Goal: Task Accomplishment & Management: Complete application form

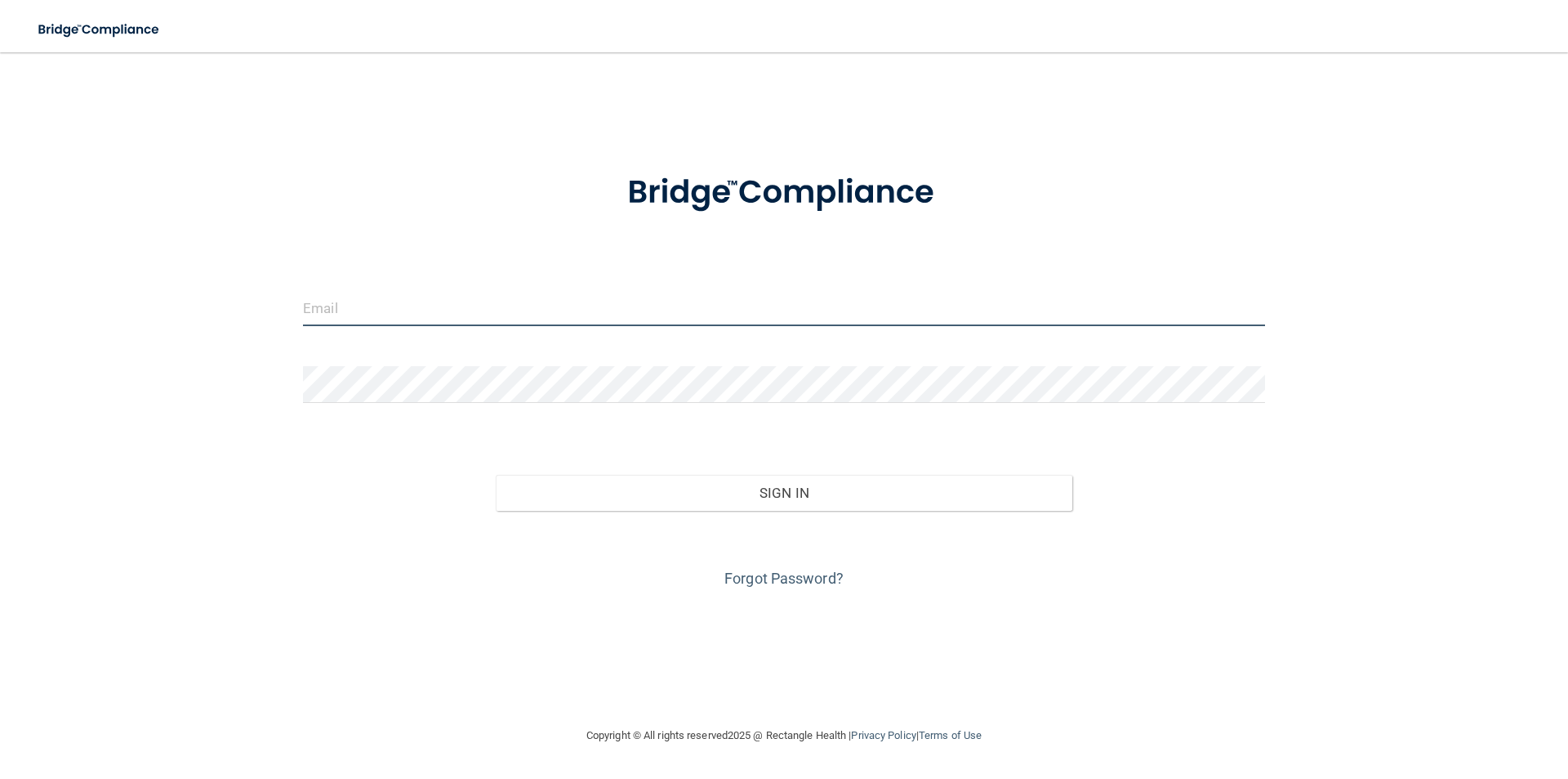
click at [356, 316] on input "email" at bounding box center [784, 308] width 962 height 37
type input "[EMAIL_ADDRESS][DOMAIN_NAME]"
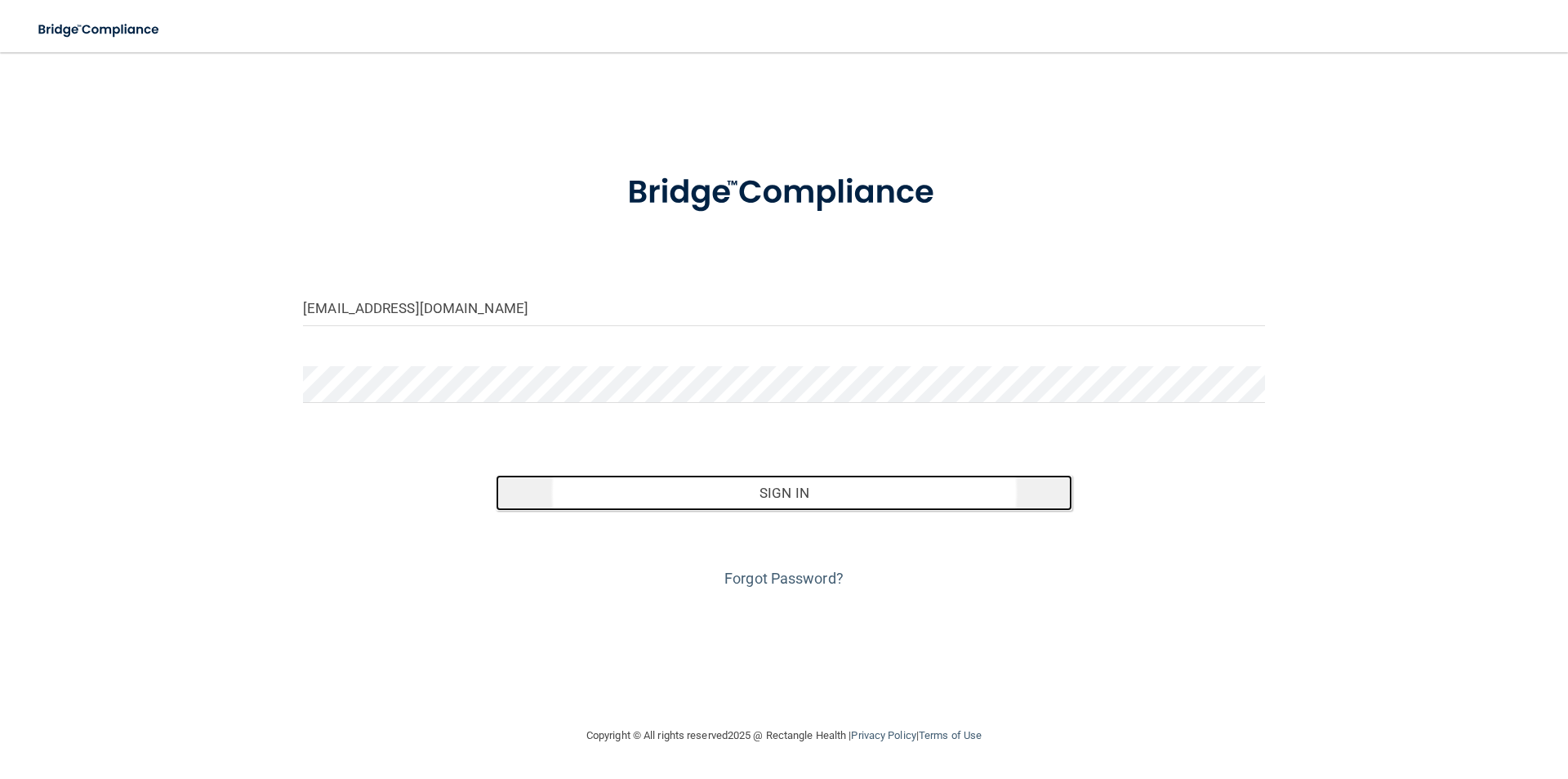
click at [788, 494] on button "Sign In" at bounding box center [784, 492] width 577 height 36
click at [798, 480] on button "Sign In" at bounding box center [784, 492] width 577 height 36
click at [788, 498] on button "Sign In" at bounding box center [784, 492] width 577 height 36
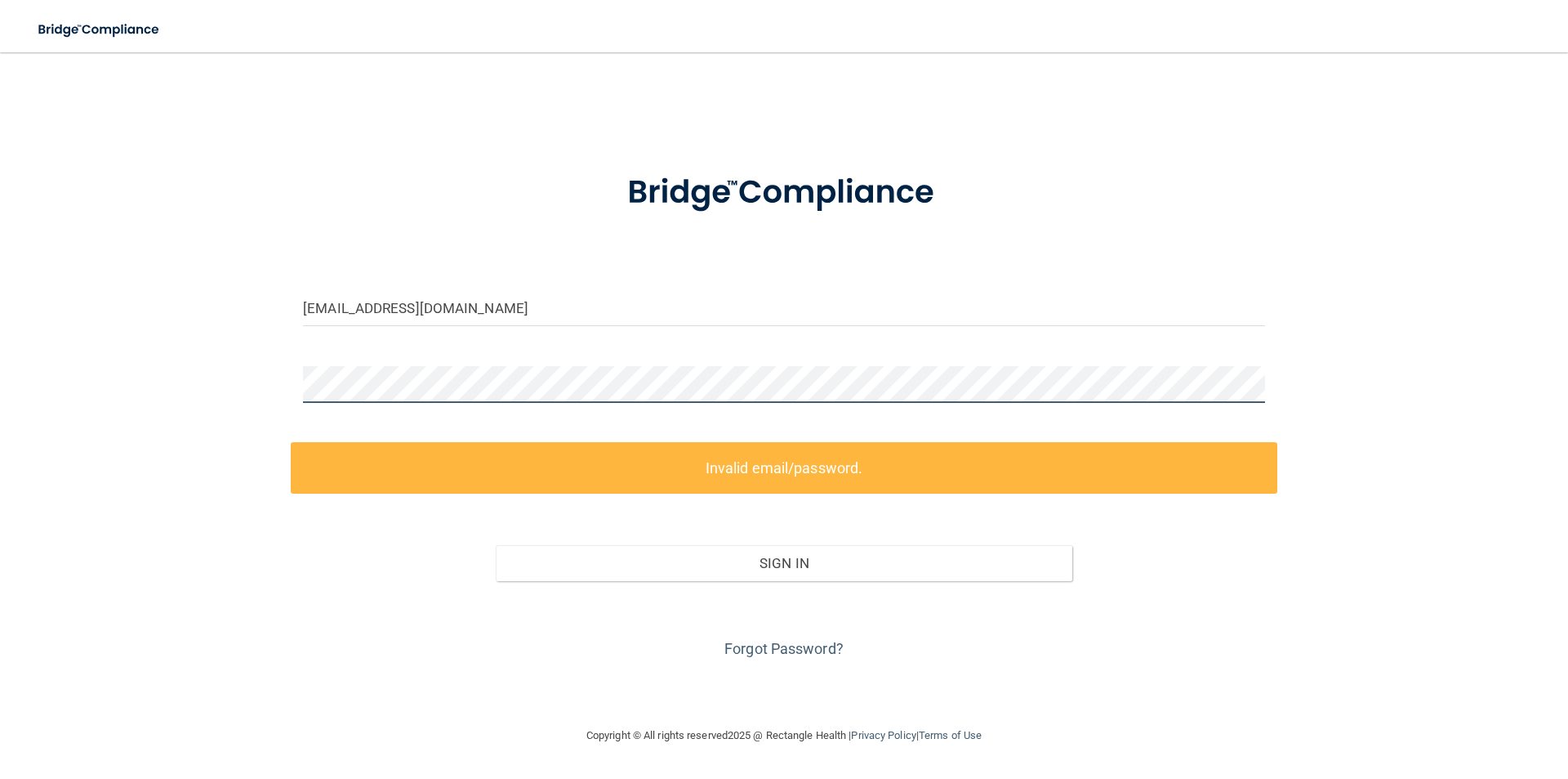
click at [237, 402] on div "[EMAIL_ADDRESS][DOMAIN_NAME] Invalid email/password. You don't have permission …" at bounding box center [784, 389] width 1502 height 640
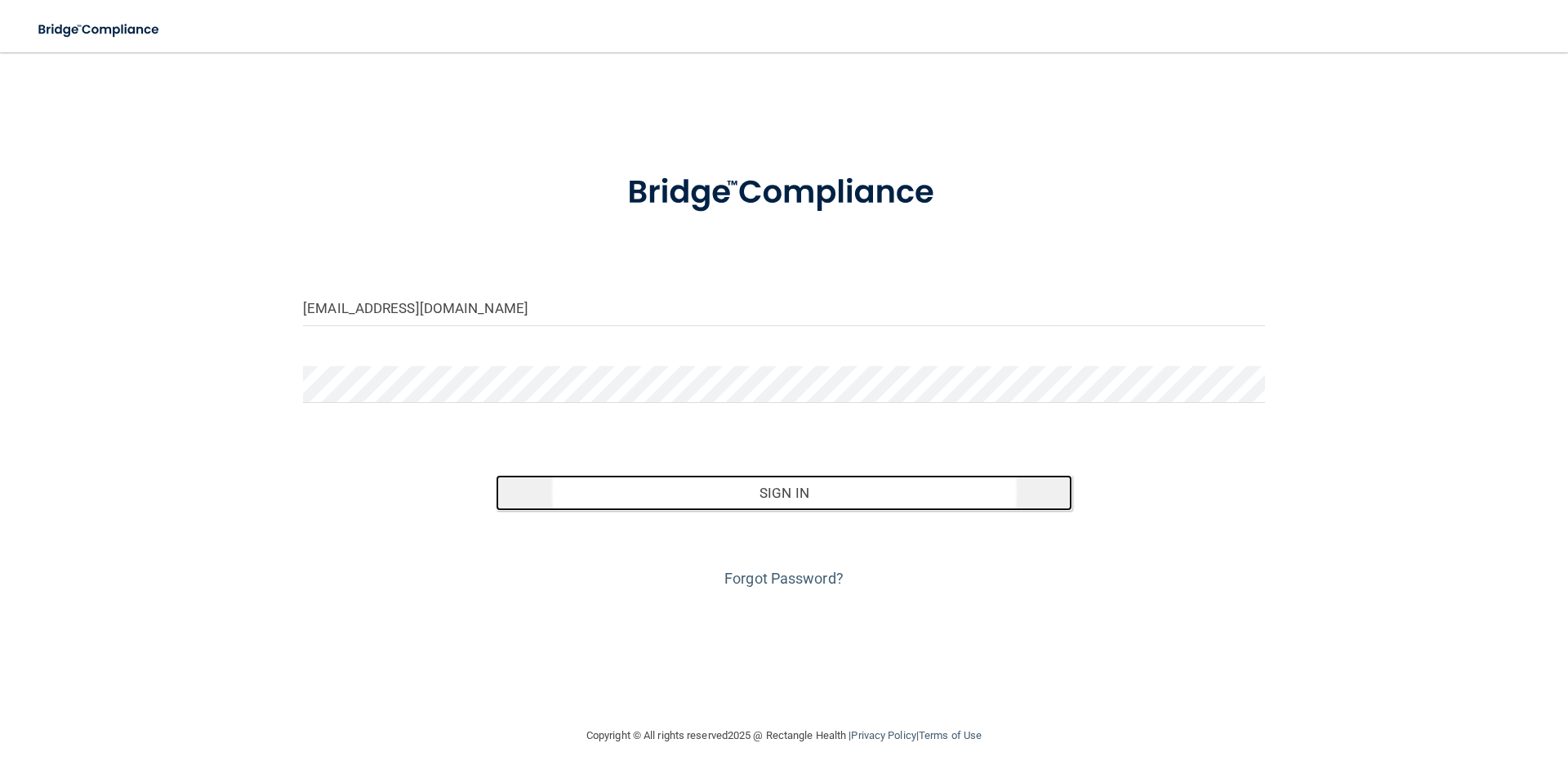
click at [750, 491] on button "Sign In" at bounding box center [784, 492] width 577 height 36
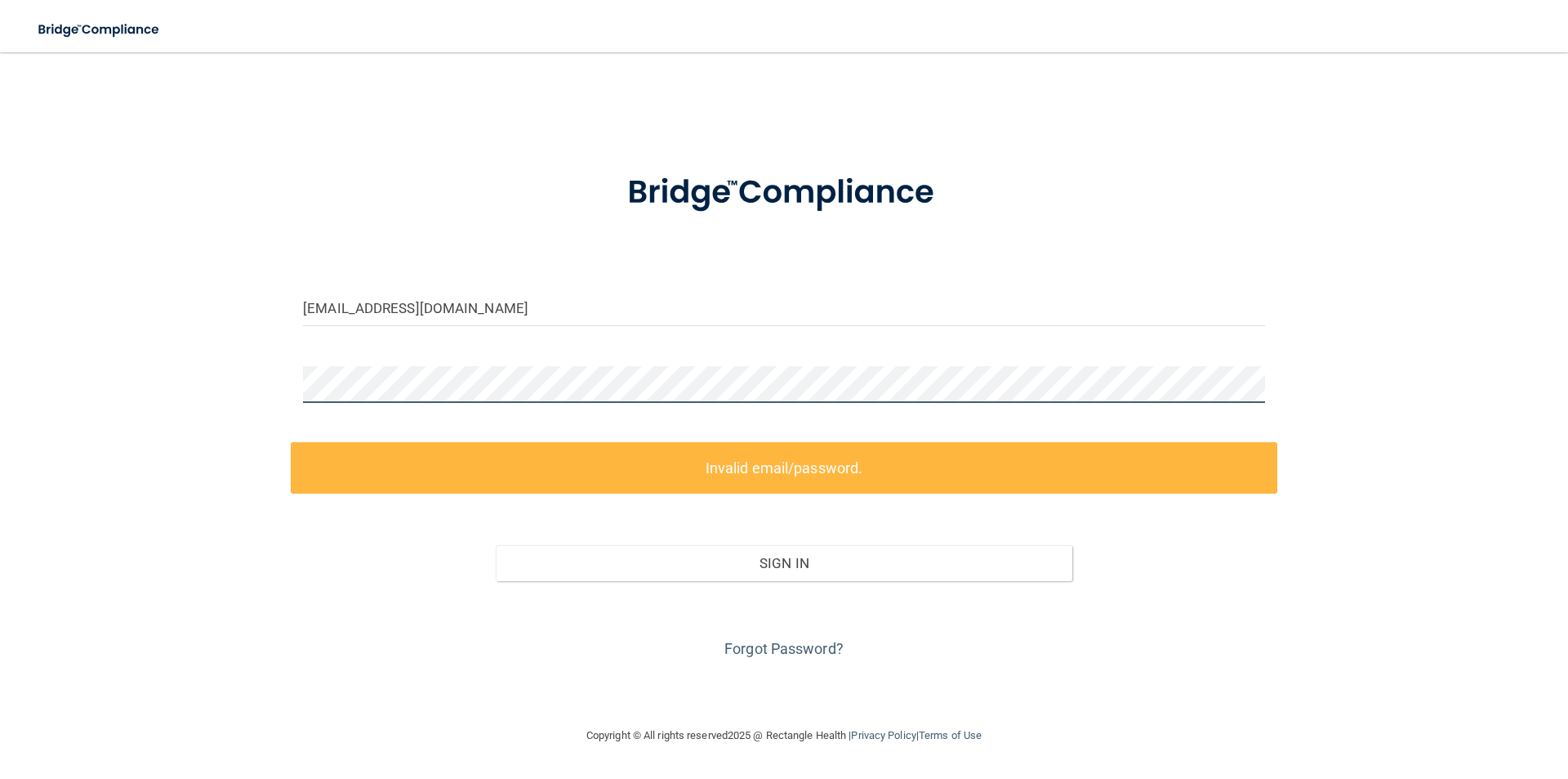
click at [218, 413] on div "[EMAIL_ADDRESS][DOMAIN_NAME] Invalid email/password. You don't have permission …" at bounding box center [784, 389] width 1502 height 640
click at [802, 631] on div "Forgot Password?" at bounding box center [784, 621] width 987 height 81
click at [792, 659] on div "Forgot Password?" at bounding box center [784, 621] width 987 height 81
click at [792, 649] on link "Forgot Password?" at bounding box center [784, 648] width 119 height 17
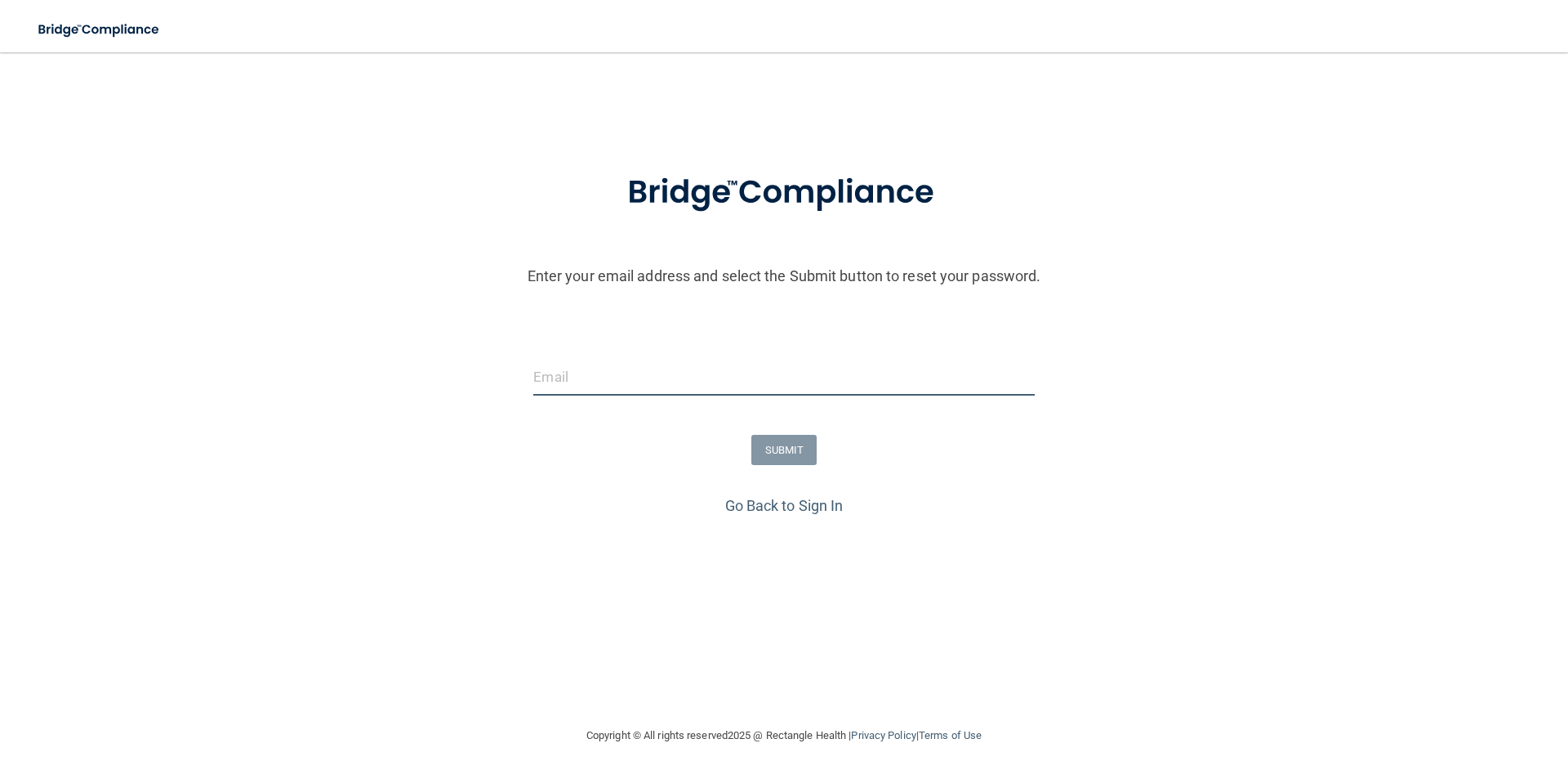
click at [575, 377] on input "email" at bounding box center [784, 377] width 501 height 37
type input "[EMAIL_ADDRESS][DOMAIN_NAME]"
click at [762, 451] on button "SUBMIT" at bounding box center [784, 450] width 66 height 30
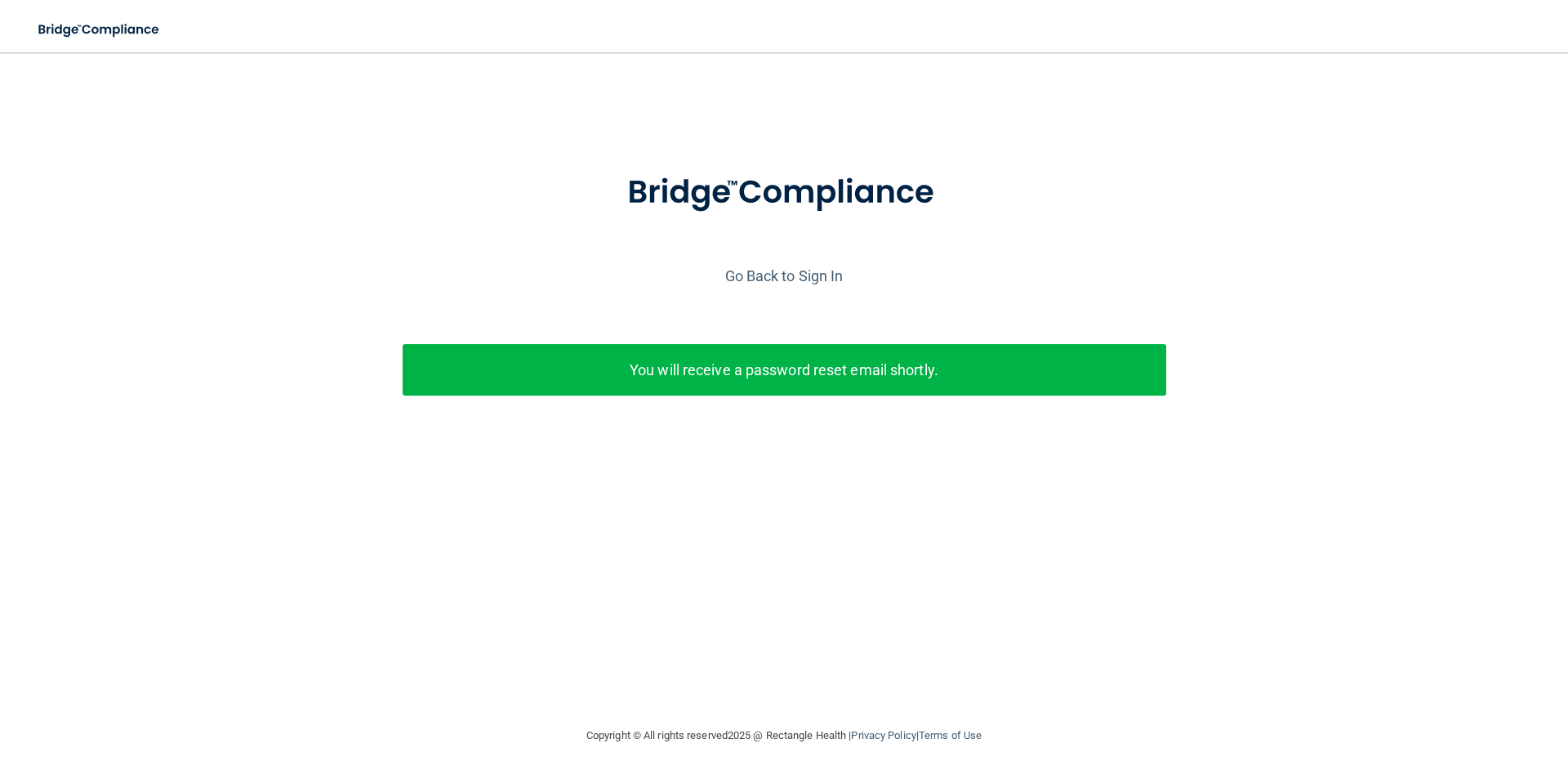
drag, startPoint x: 778, startPoint y: 243, endPoint x: 784, endPoint y: 262, distance: 19.9
click at [784, 260] on div at bounding box center [784, 206] width 1551 height 112
click at [784, 267] on link "Go Back to Sign In" at bounding box center [784, 275] width 119 height 17
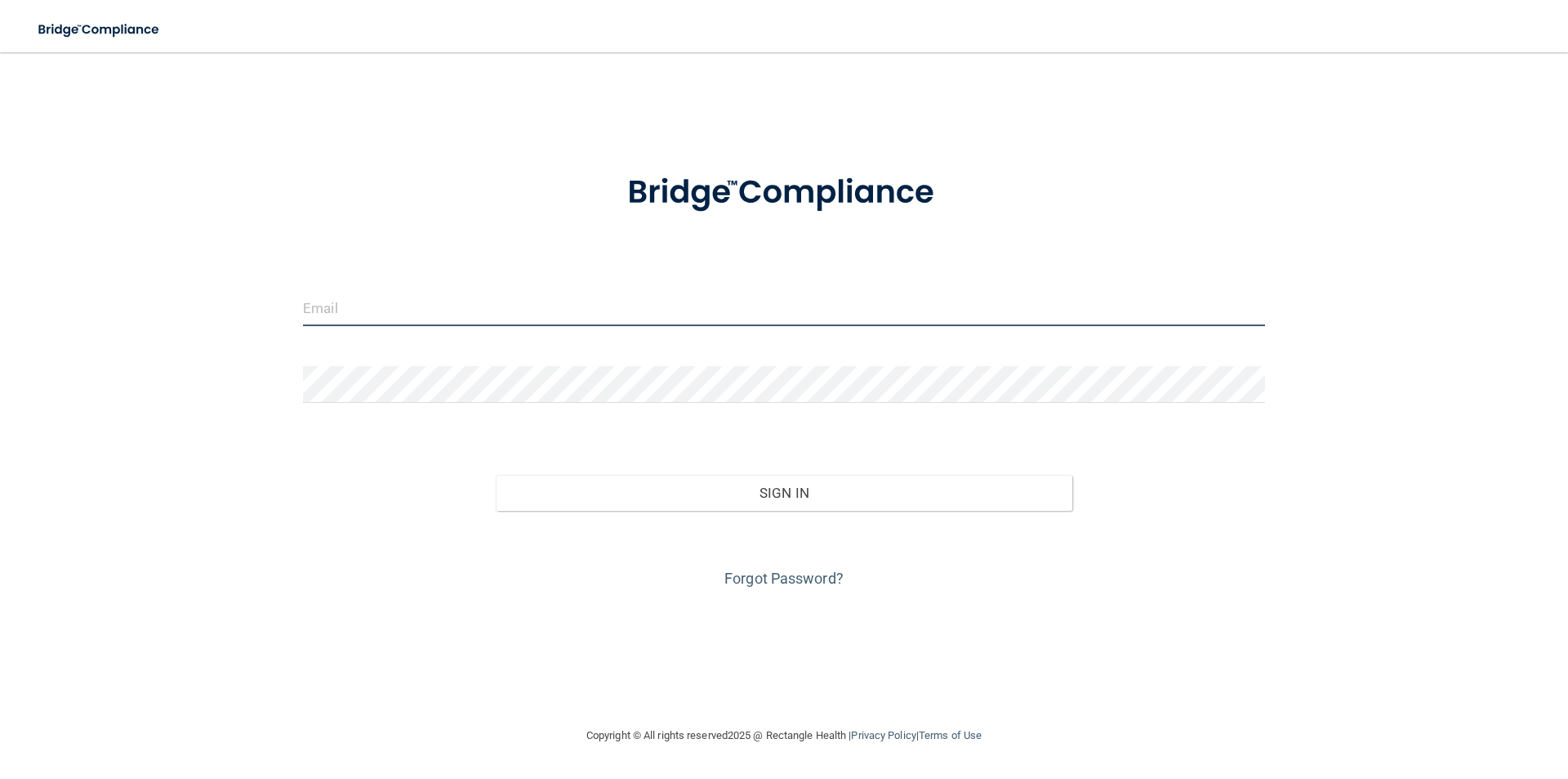
click at [344, 318] on input "email" at bounding box center [784, 308] width 962 height 37
type input "[EMAIL_ADDRESS][DOMAIN_NAME]"
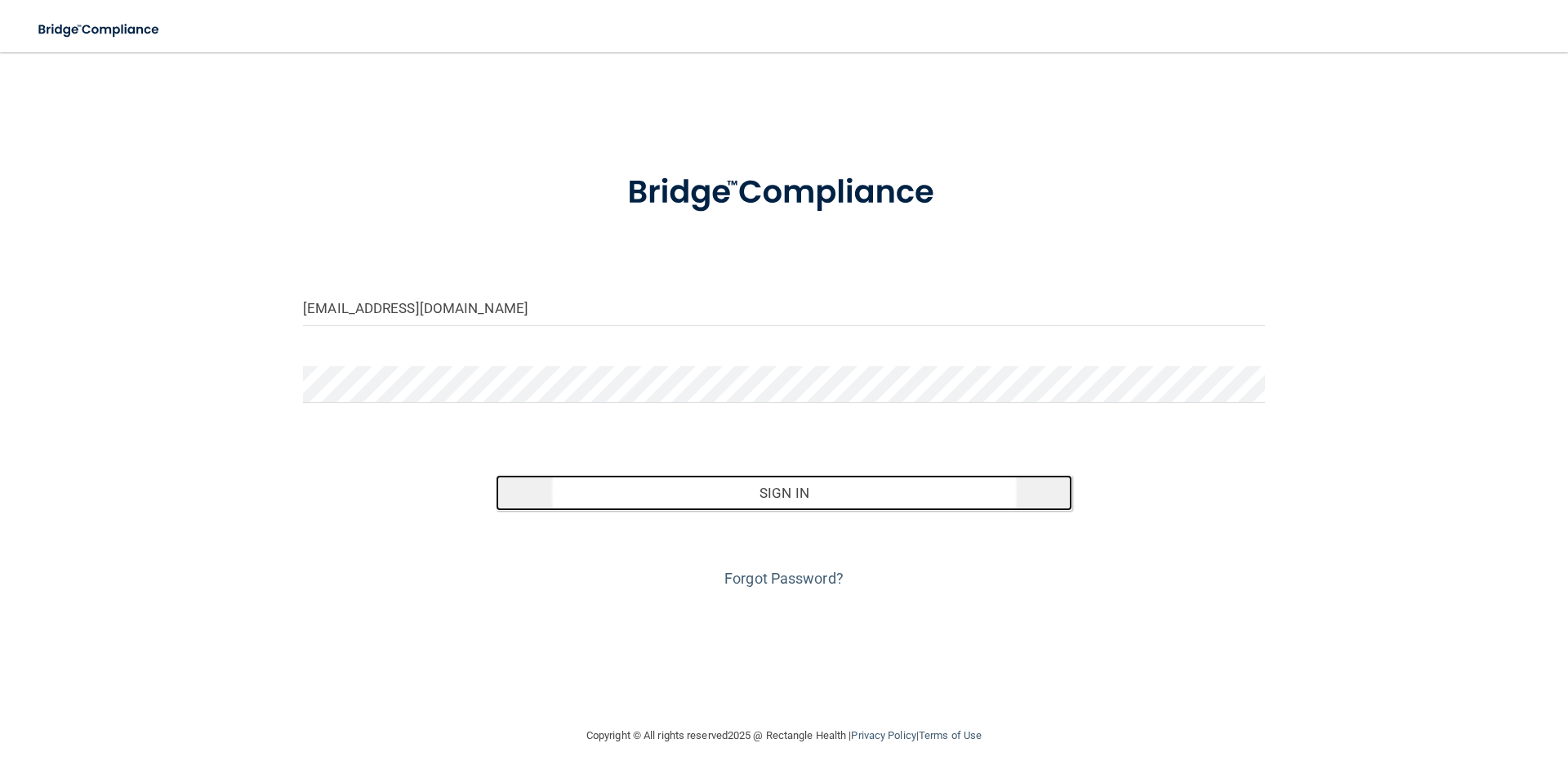
click at [795, 485] on button "Sign In" at bounding box center [784, 492] width 577 height 36
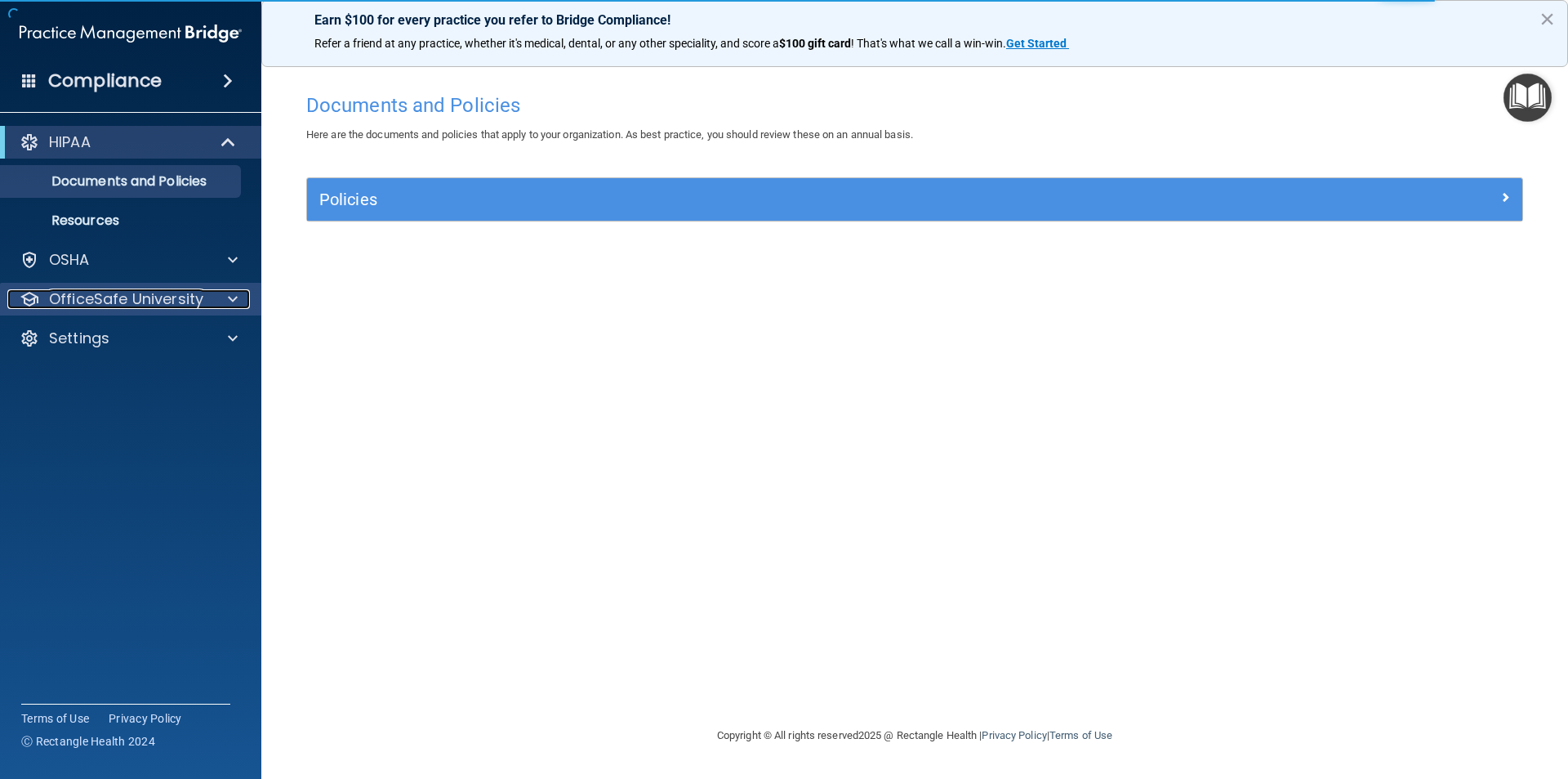
click at [221, 301] on div at bounding box center [230, 299] width 41 height 20
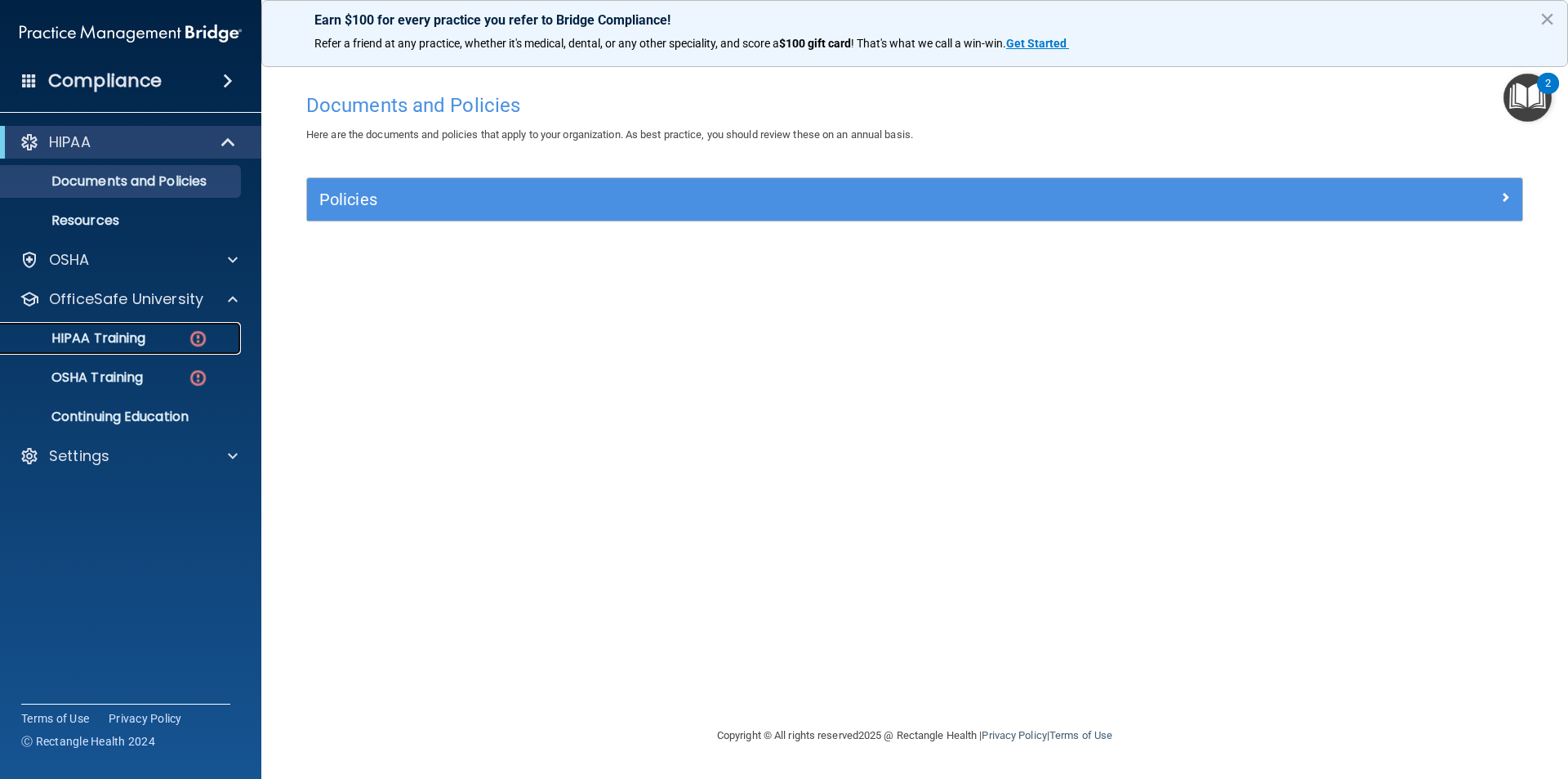
click at [165, 338] on div "HIPAA Training" at bounding box center [122, 338] width 223 height 17
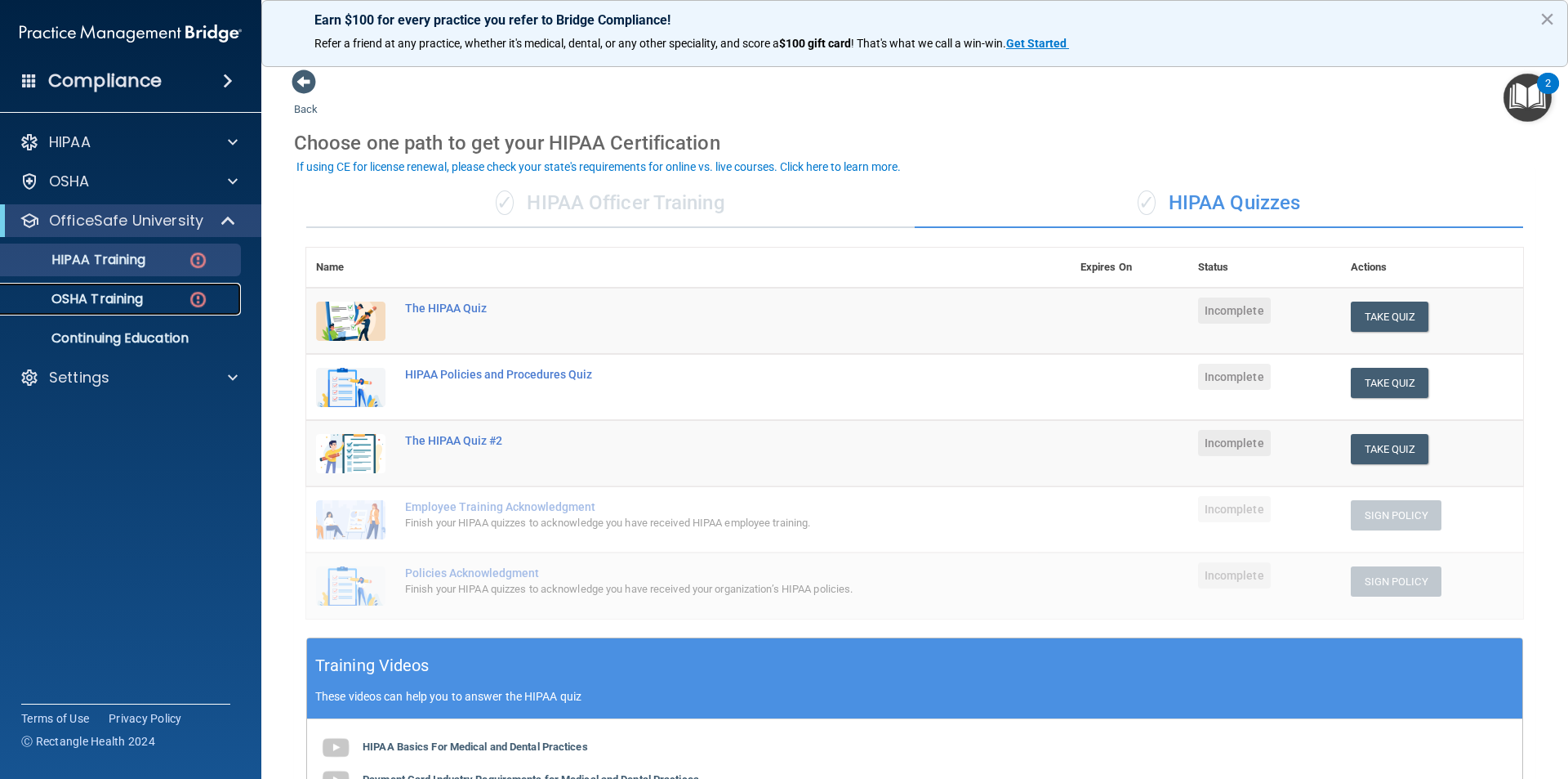
click at [182, 296] on div "OSHA Training" at bounding box center [122, 299] width 223 height 17
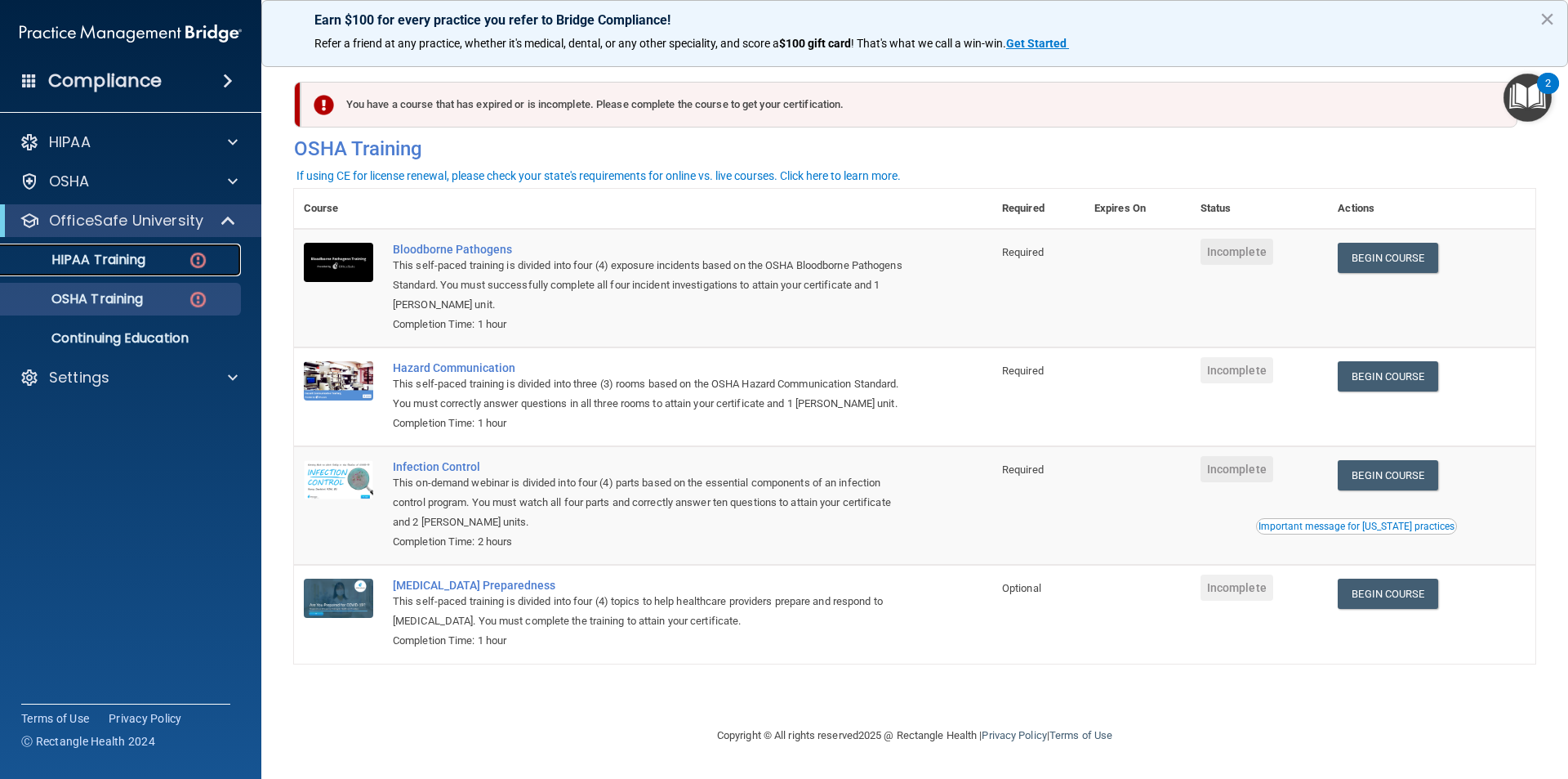
click at [99, 249] on link "HIPAA Training" at bounding box center [112, 260] width 257 height 32
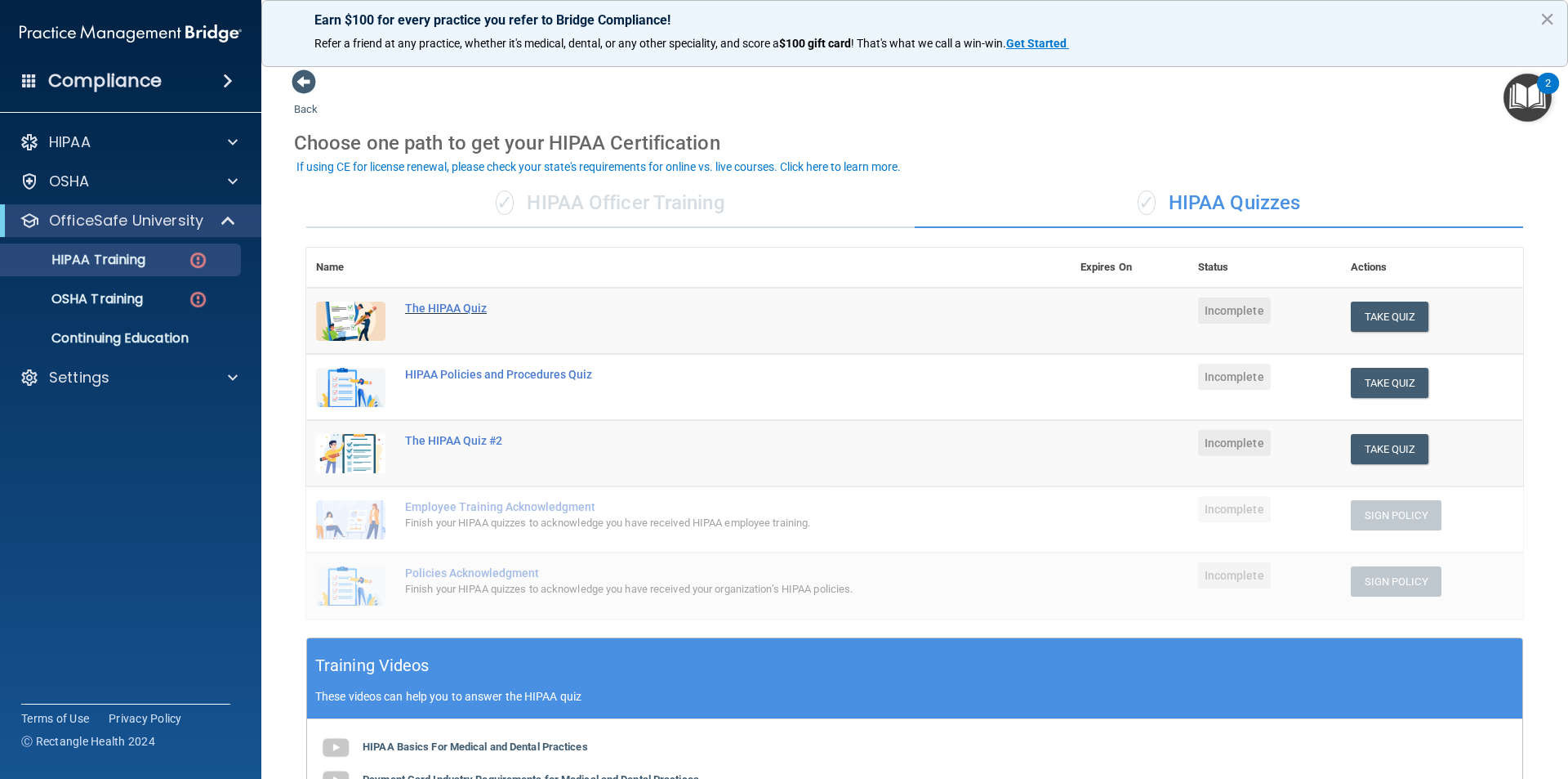
click at [475, 312] on div "The HIPAA Quiz" at bounding box center [697, 308] width 584 height 13
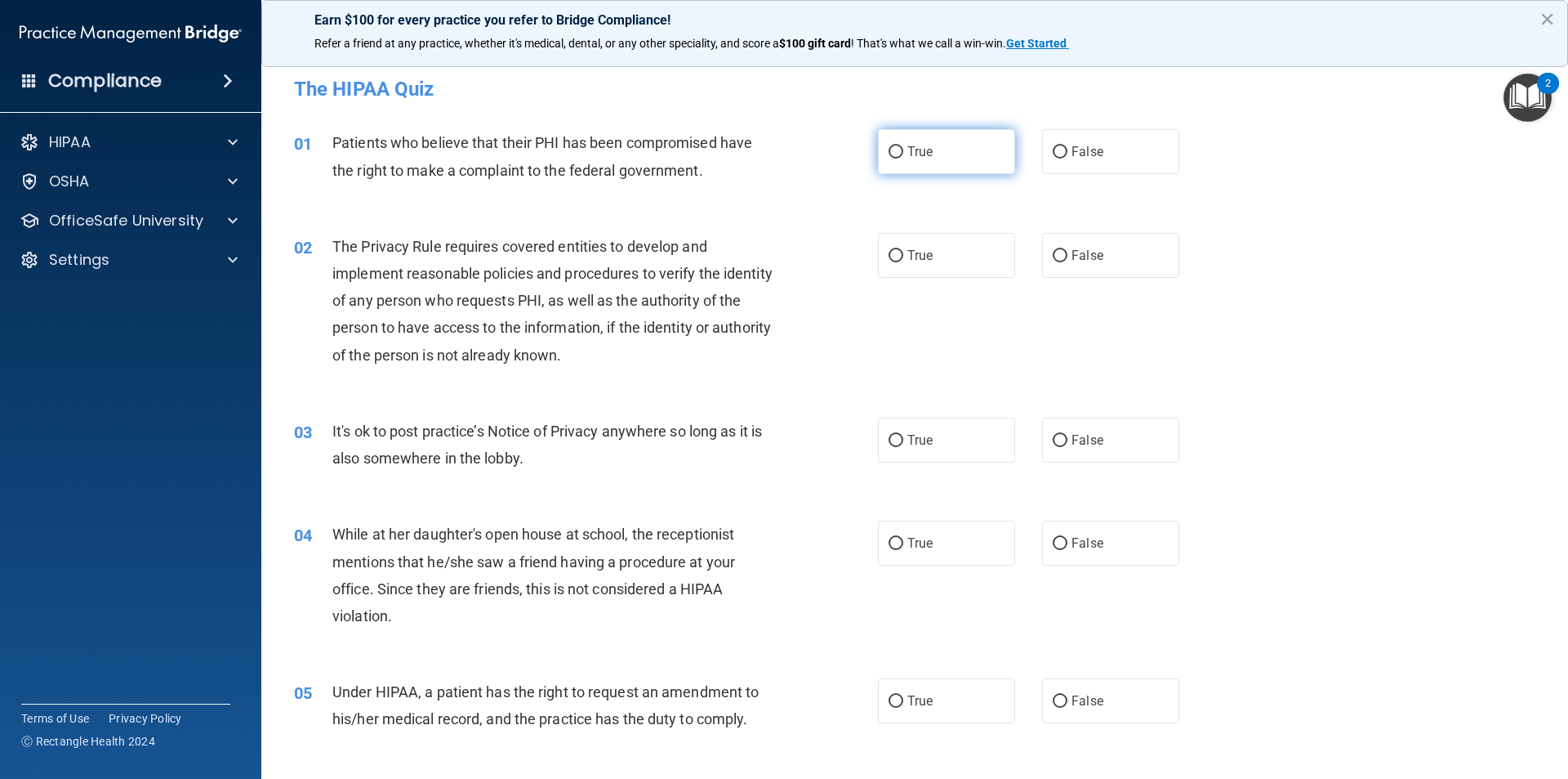
click at [891, 152] on input "True" at bounding box center [896, 152] width 15 height 12
radio input "true"
click at [1059, 247] on label "False" at bounding box center [1110, 256] width 137 height 45
click at [1059, 250] on input "False" at bounding box center [1061, 256] width 15 height 12
radio input "true"
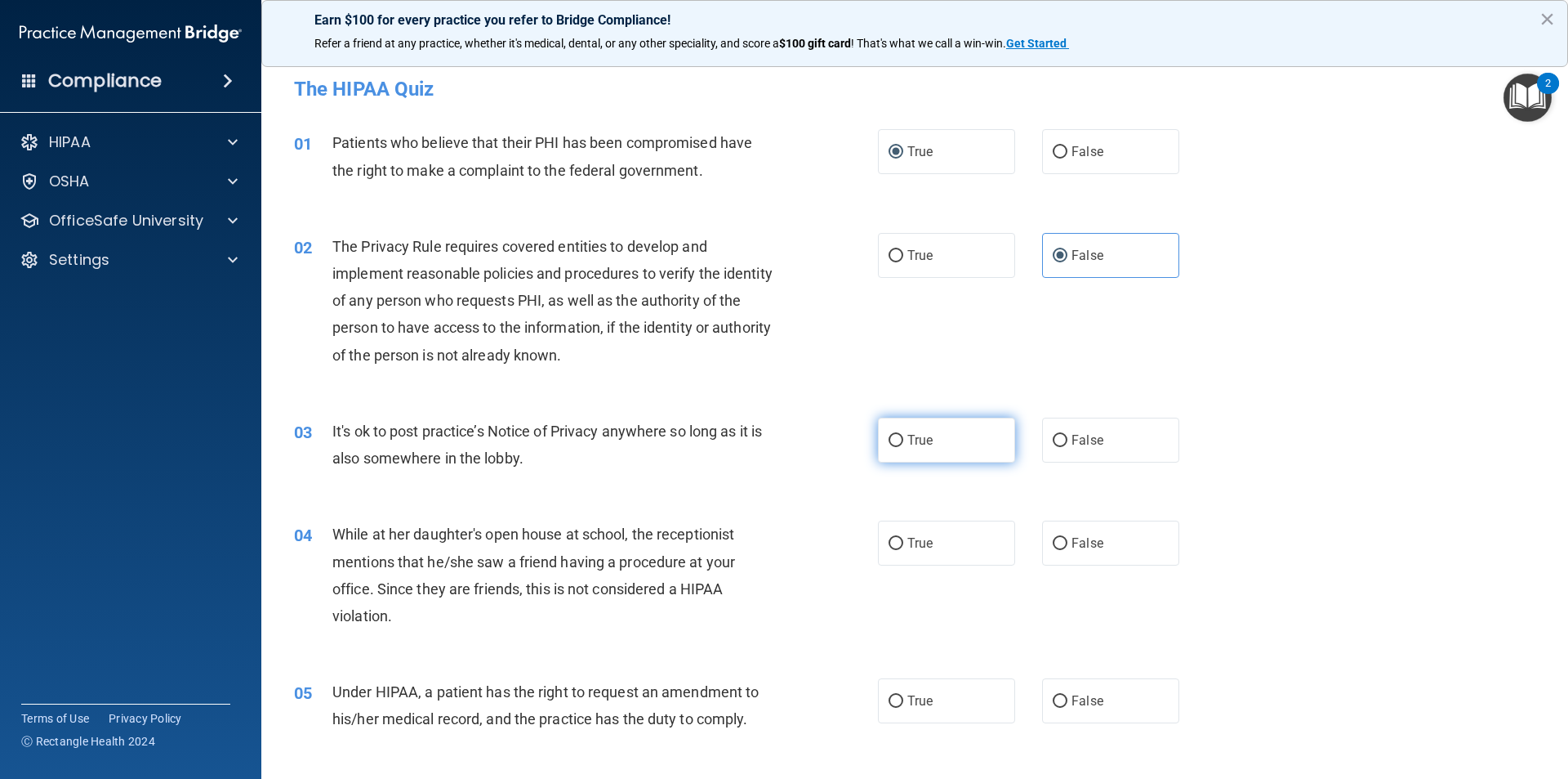
click at [896, 436] on input "True" at bounding box center [896, 441] width 15 height 12
radio input "true"
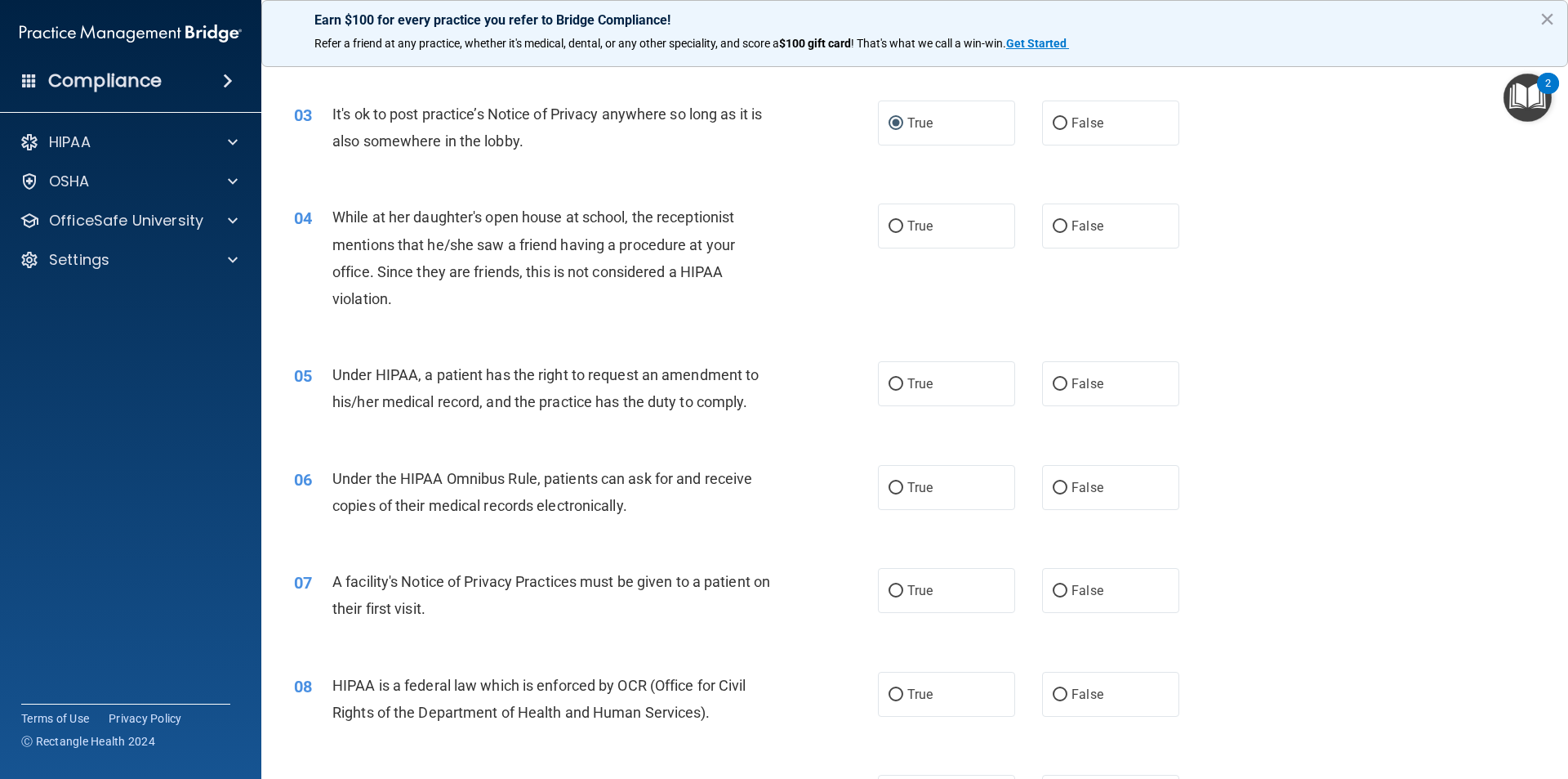
scroll to position [327, 0]
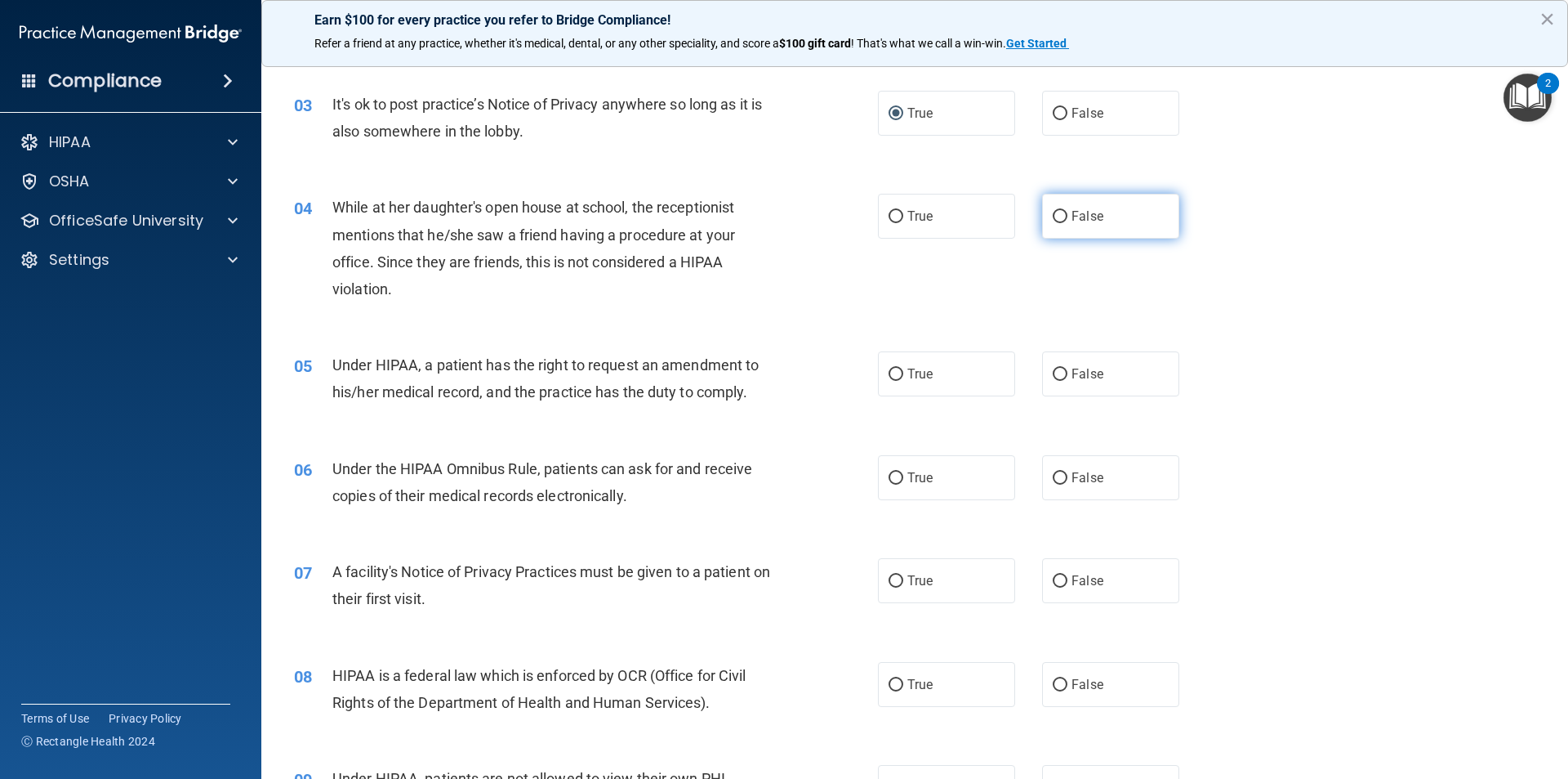
click at [1053, 218] on input "False" at bounding box center [1061, 217] width 15 height 12
radio input "true"
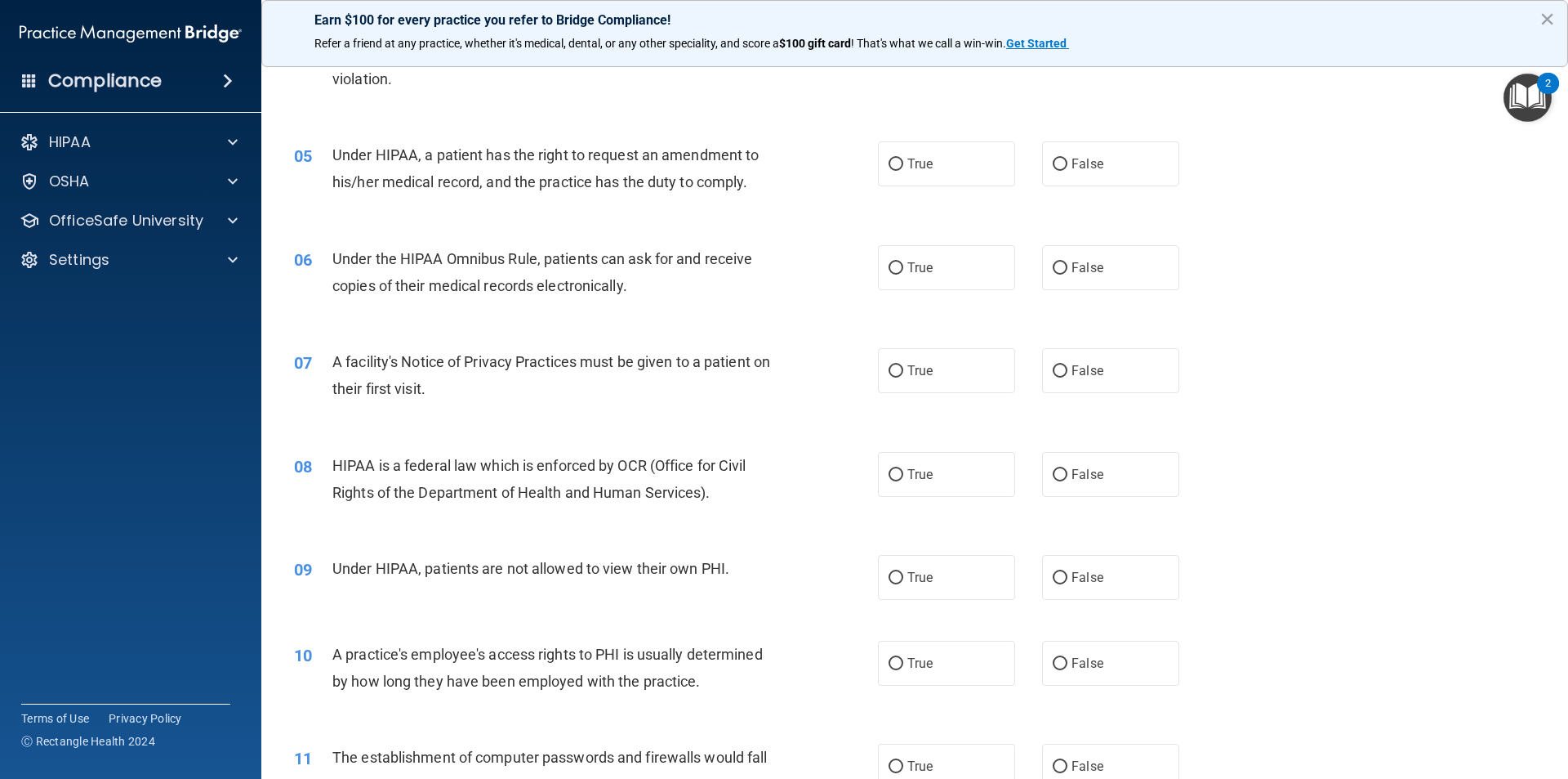
scroll to position [572, 0]
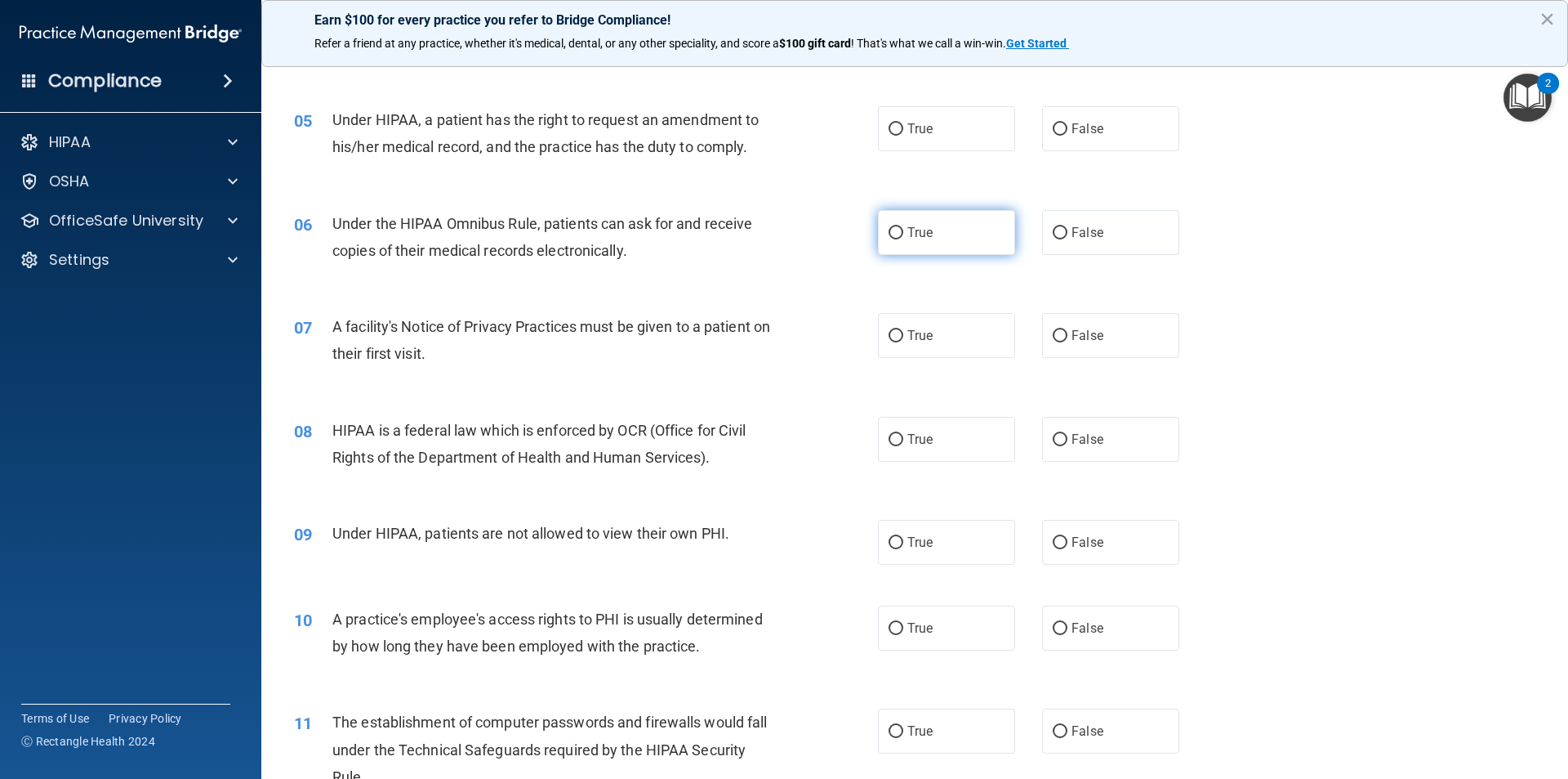
click at [889, 231] on input "True" at bounding box center [896, 233] width 15 height 12
radio input "true"
click at [889, 333] on input "True" at bounding box center [896, 336] width 15 height 12
radio input "true"
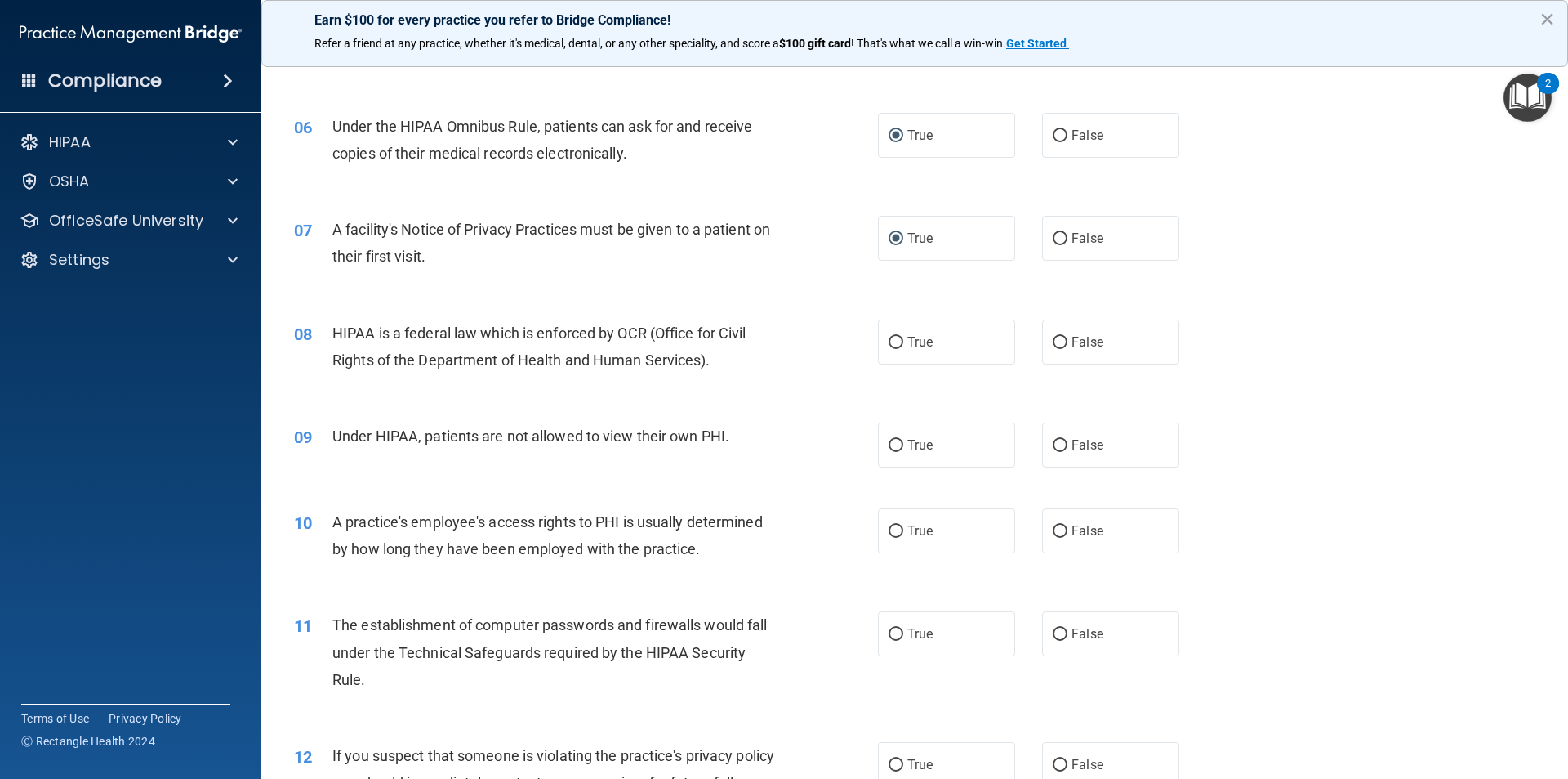
scroll to position [735, 0]
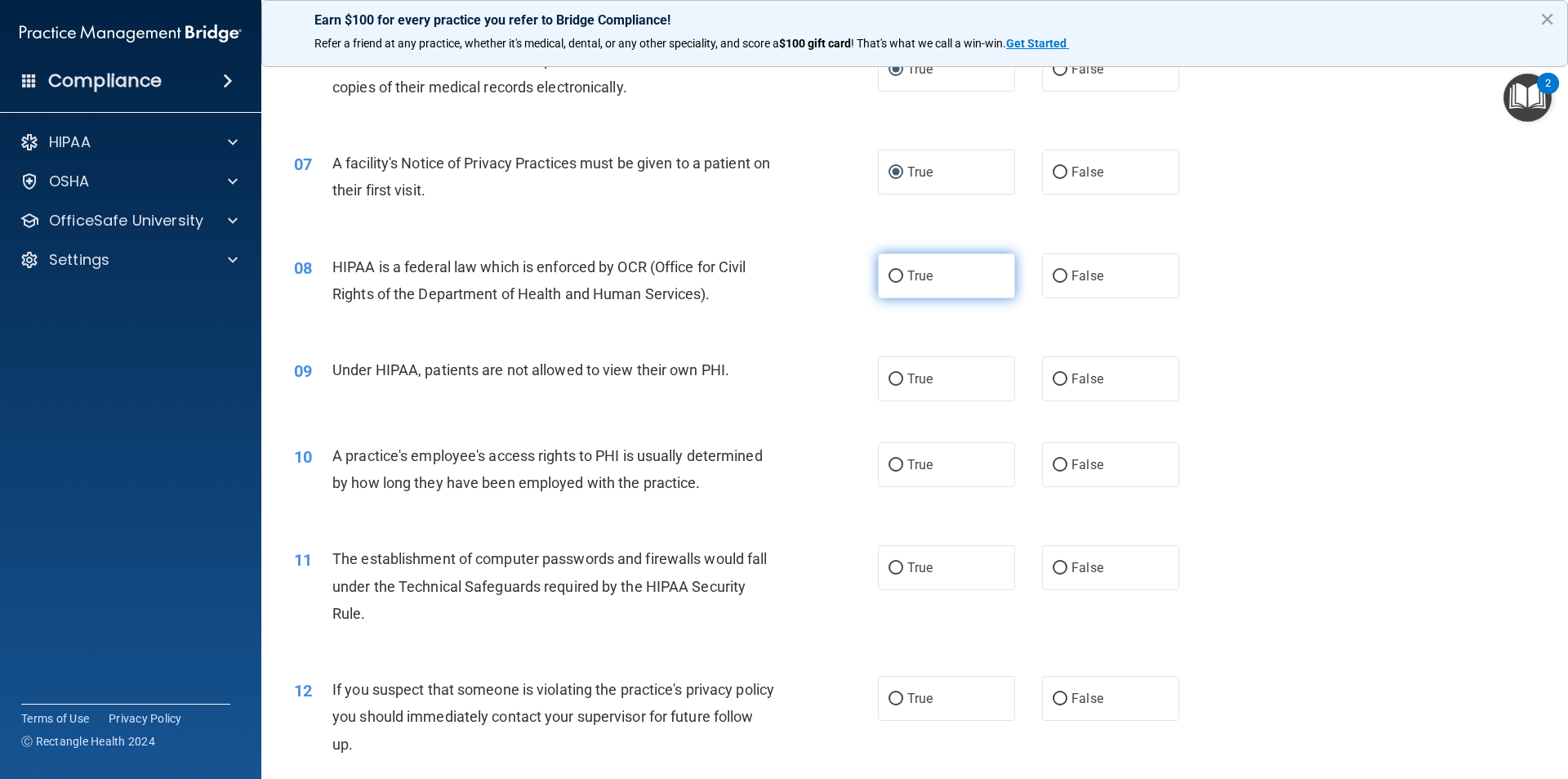
click at [893, 275] on input "True" at bounding box center [896, 276] width 15 height 12
radio input "true"
click at [1056, 383] on input "False" at bounding box center [1061, 379] width 15 height 12
radio input "true"
click at [1053, 468] on input "False" at bounding box center [1061, 465] width 15 height 12
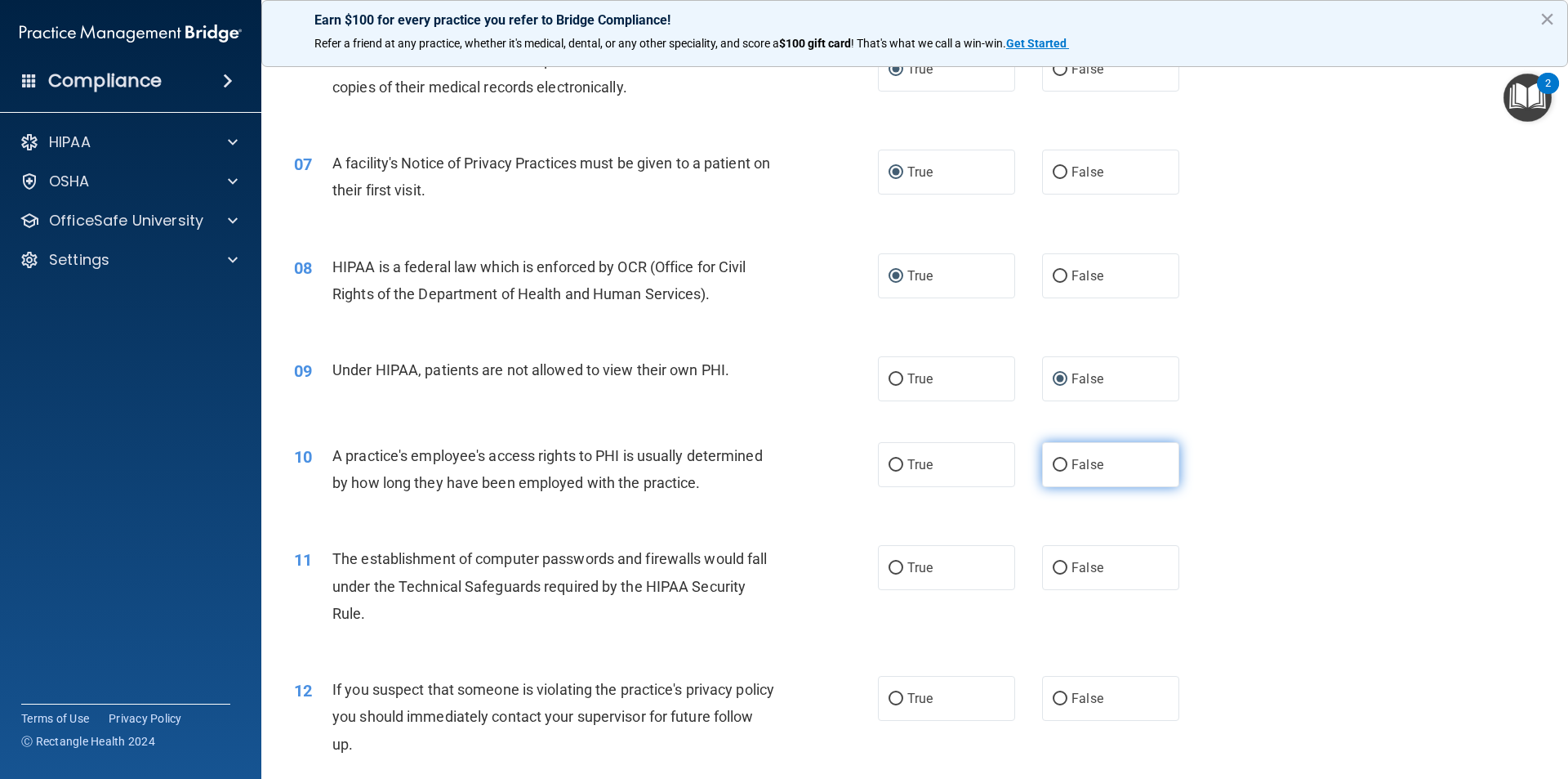
radio input "true"
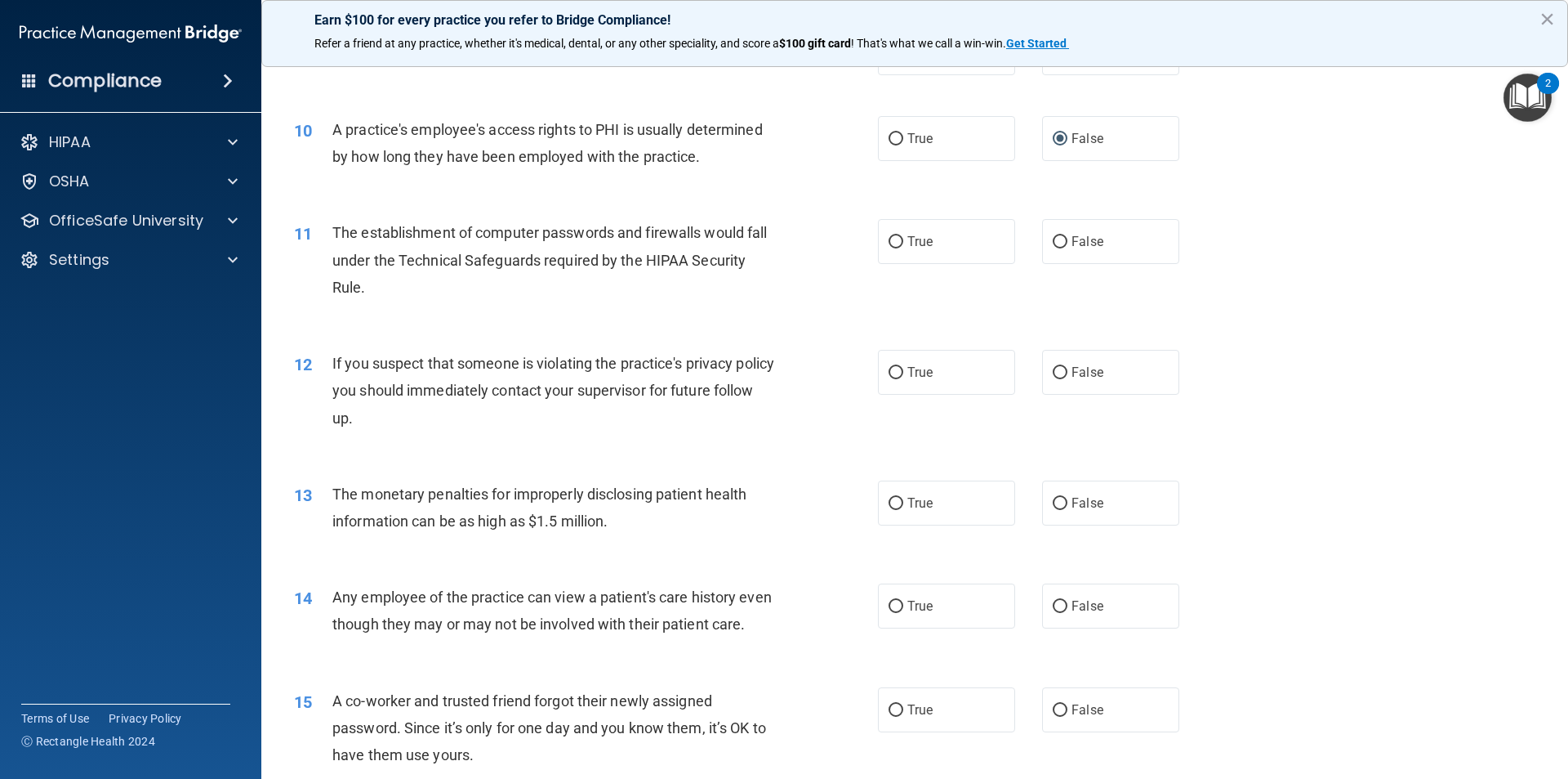
scroll to position [1062, 0]
click at [889, 244] on input "True" at bounding box center [896, 241] width 15 height 12
radio input "true"
click at [889, 369] on input "True" at bounding box center [896, 372] width 15 height 12
radio input "true"
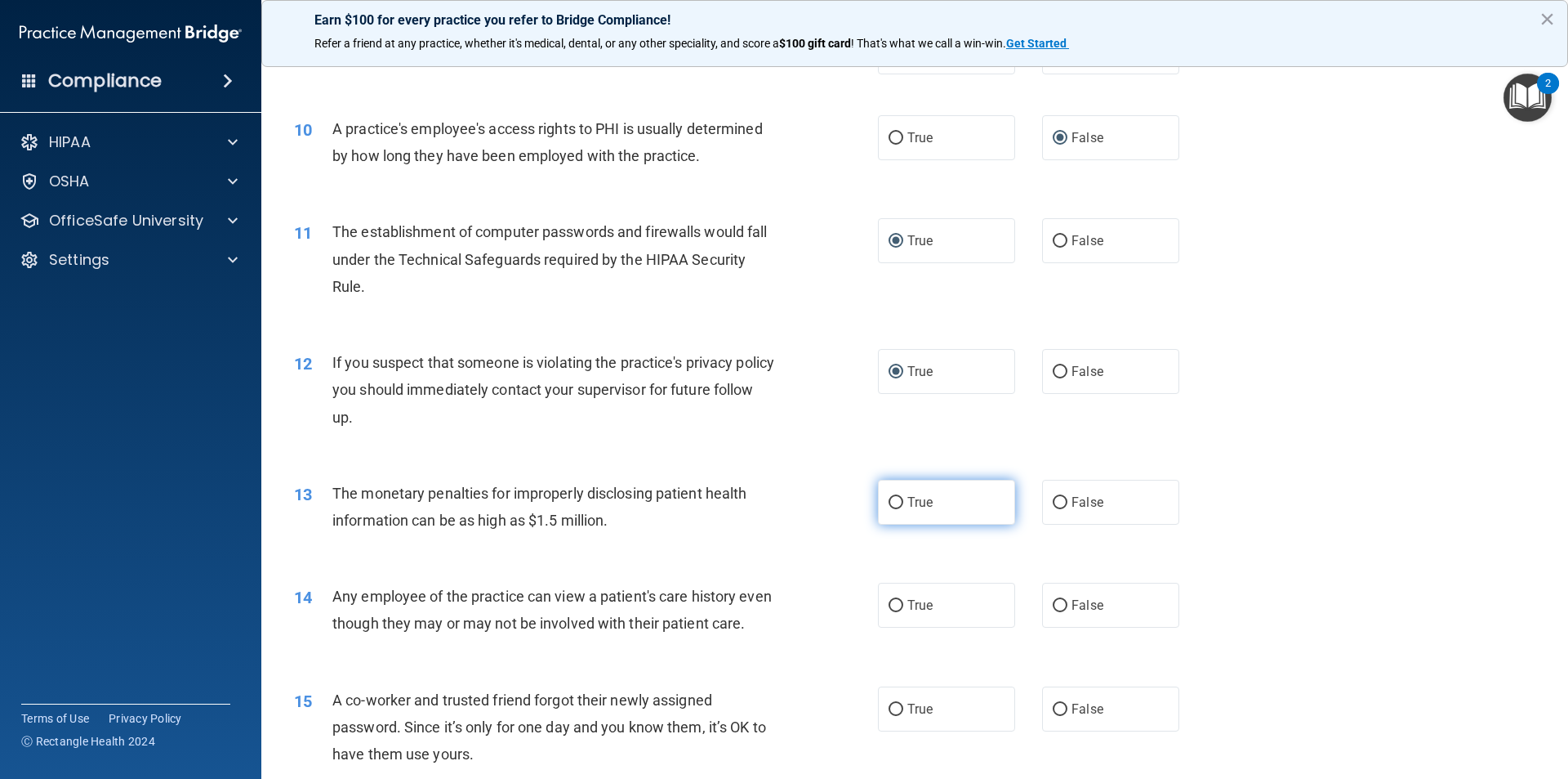
click at [879, 499] on label "True" at bounding box center [946, 502] width 137 height 45
click at [889, 499] on input "True" at bounding box center [896, 503] width 15 height 12
radio input "true"
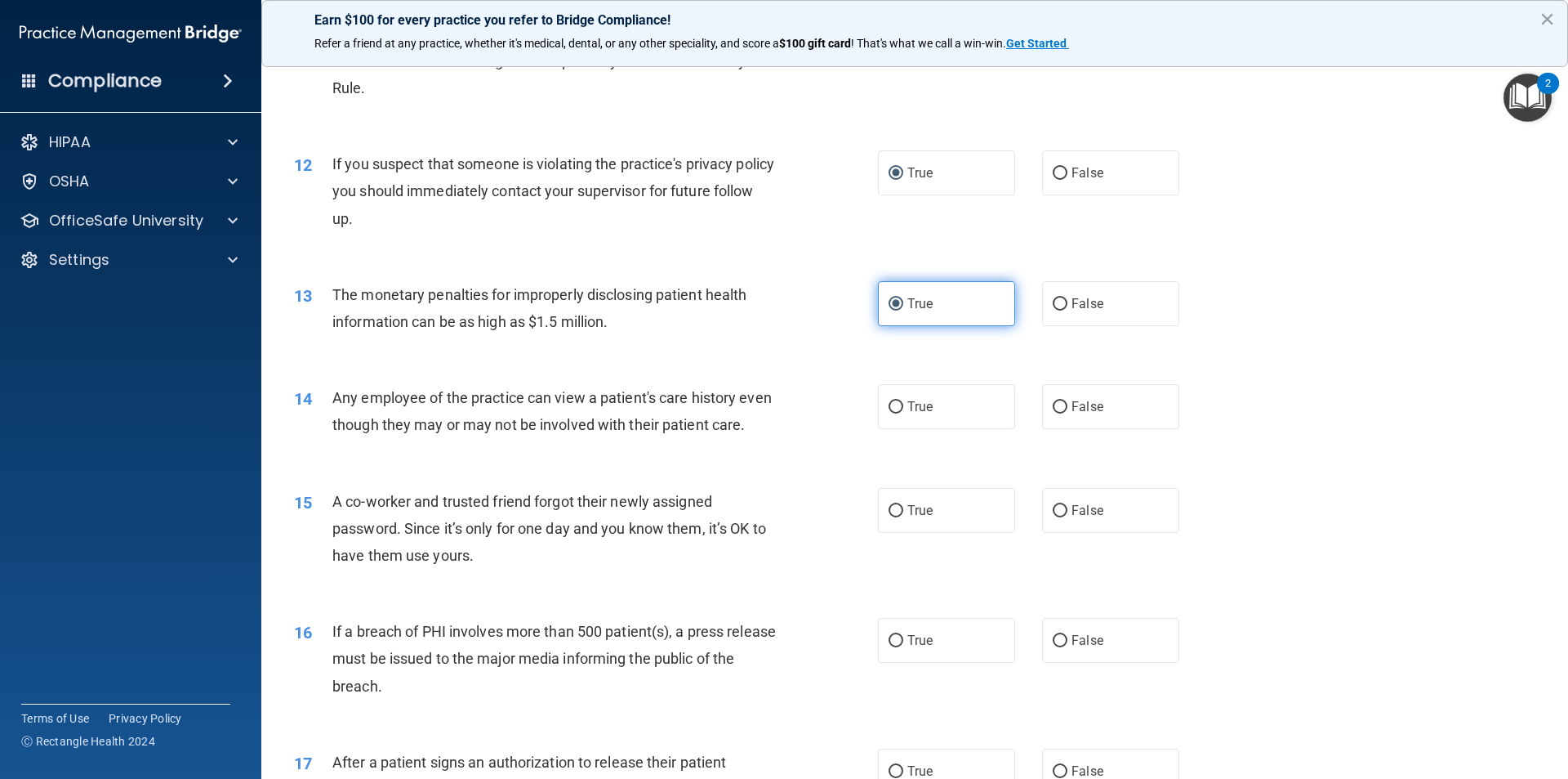
scroll to position [1389, 0]
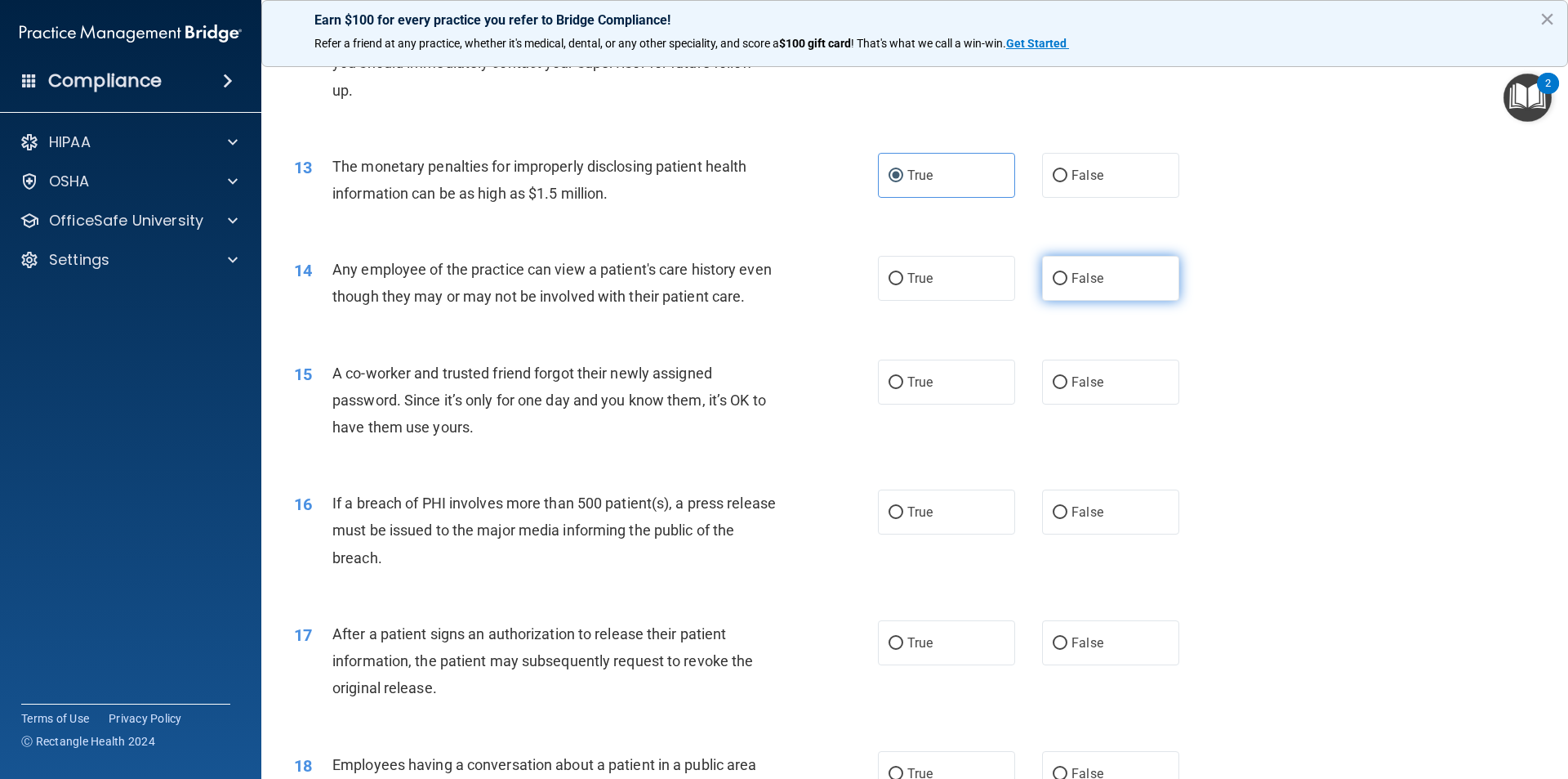
click at [1055, 280] on input "False" at bounding box center [1061, 279] width 15 height 12
radio input "true"
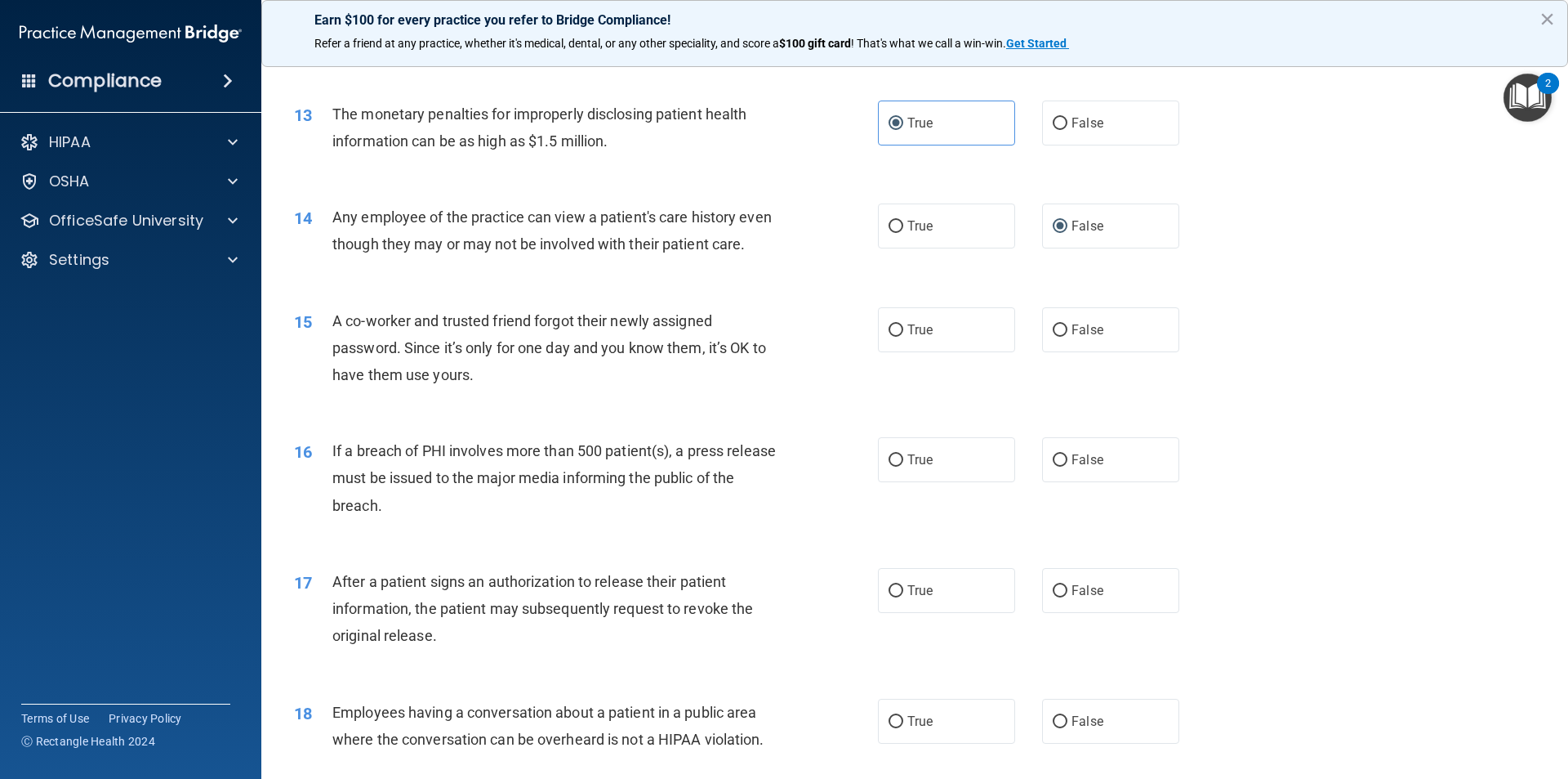
scroll to position [1471, 0]
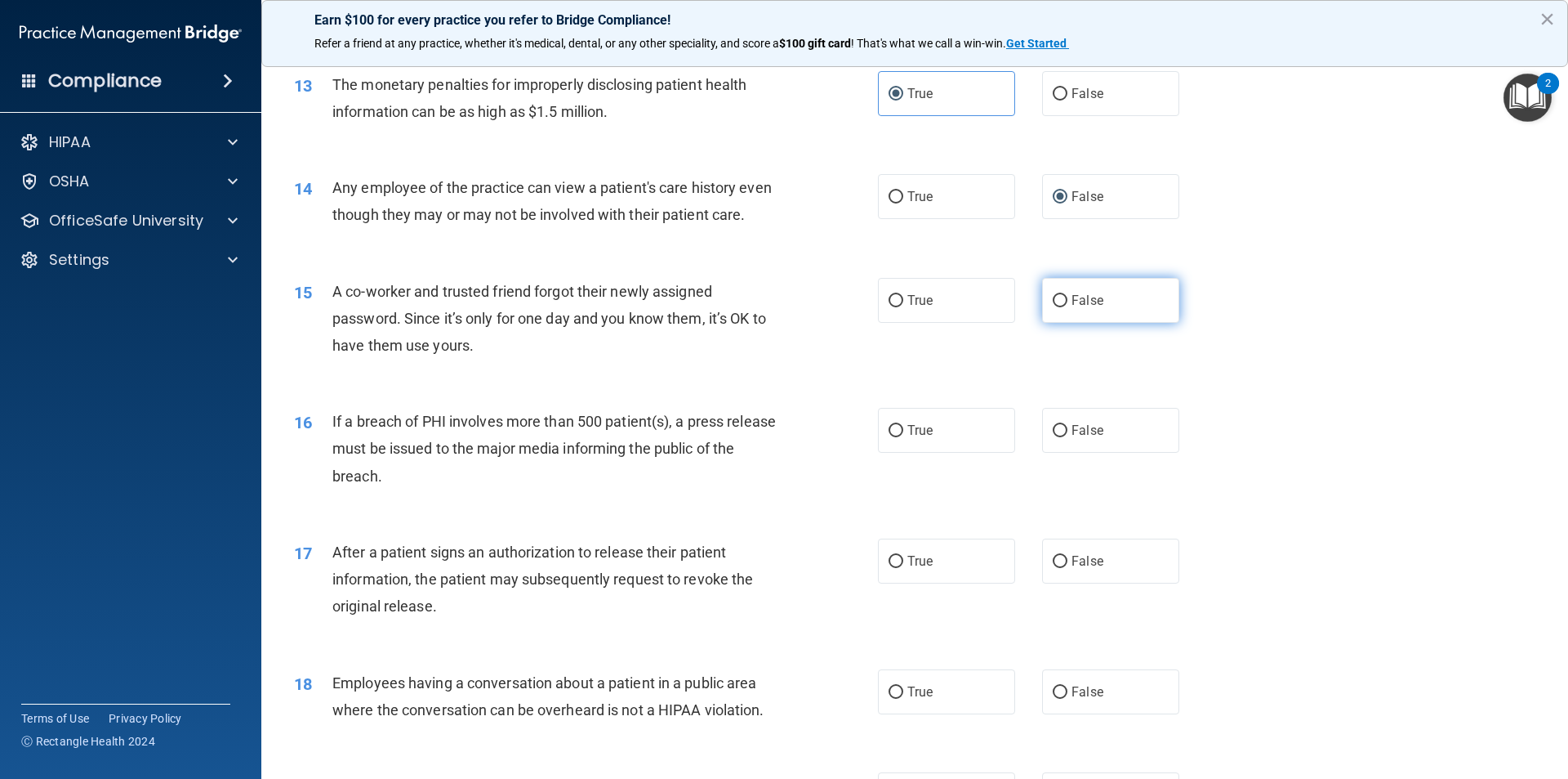
click at [1053, 307] on input "False" at bounding box center [1061, 301] width 15 height 12
radio input "true"
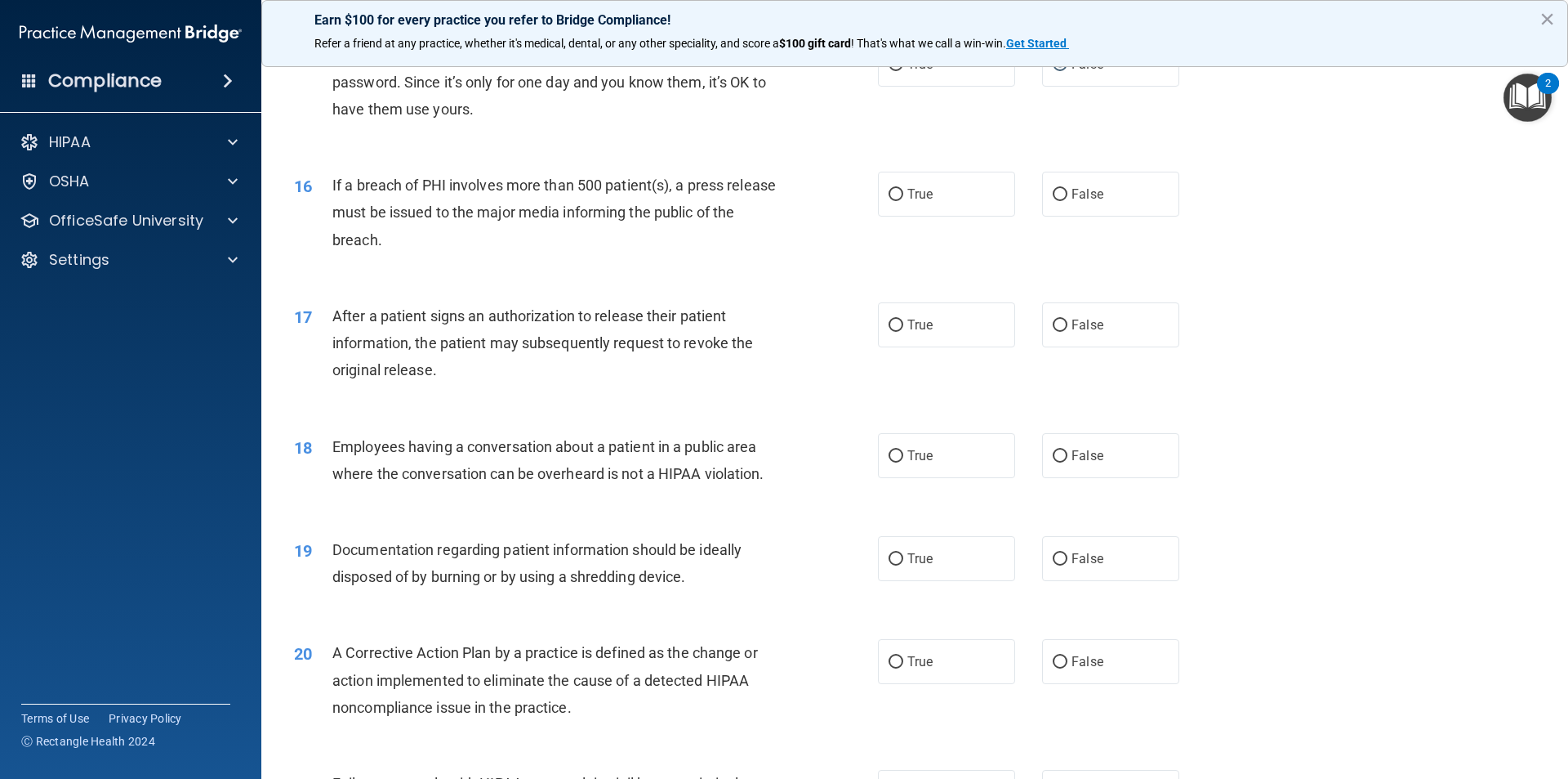
scroll to position [1716, 0]
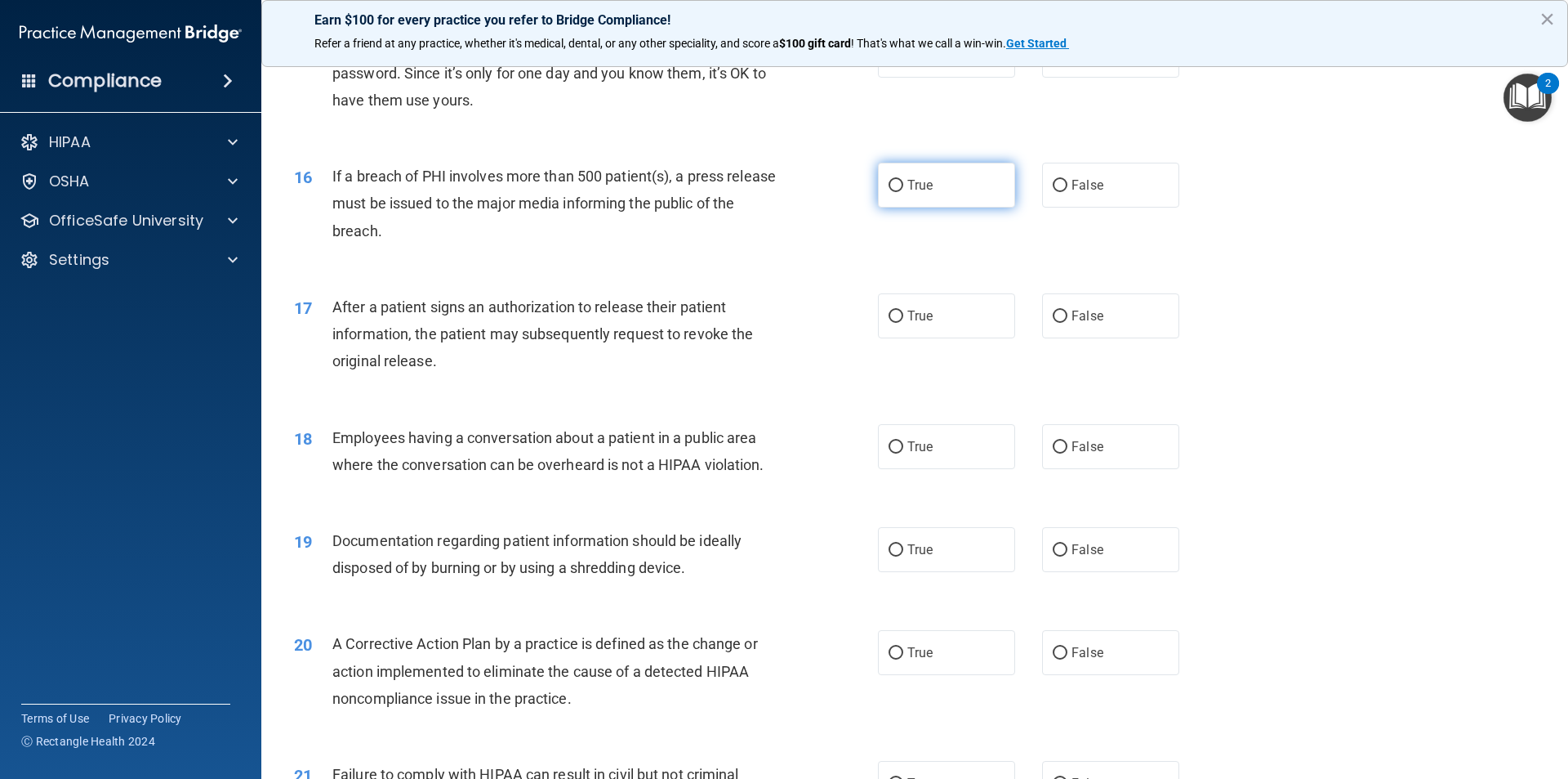
click at [892, 192] on input "True" at bounding box center [896, 186] width 15 height 12
radio input "true"
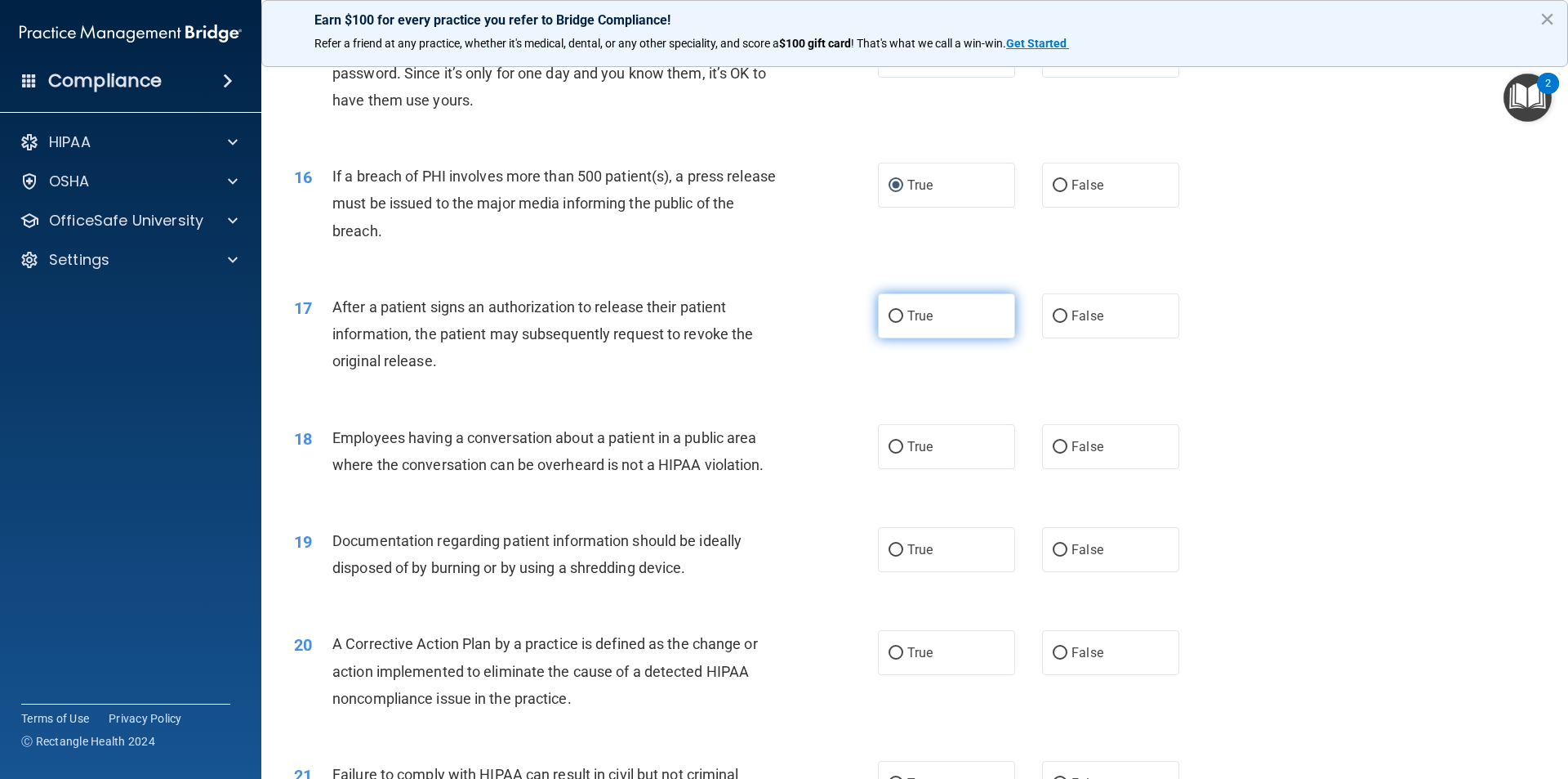
click at [889, 323] on input "True" at bounding box center [896, 316] width 15 height 12
radio input "true"
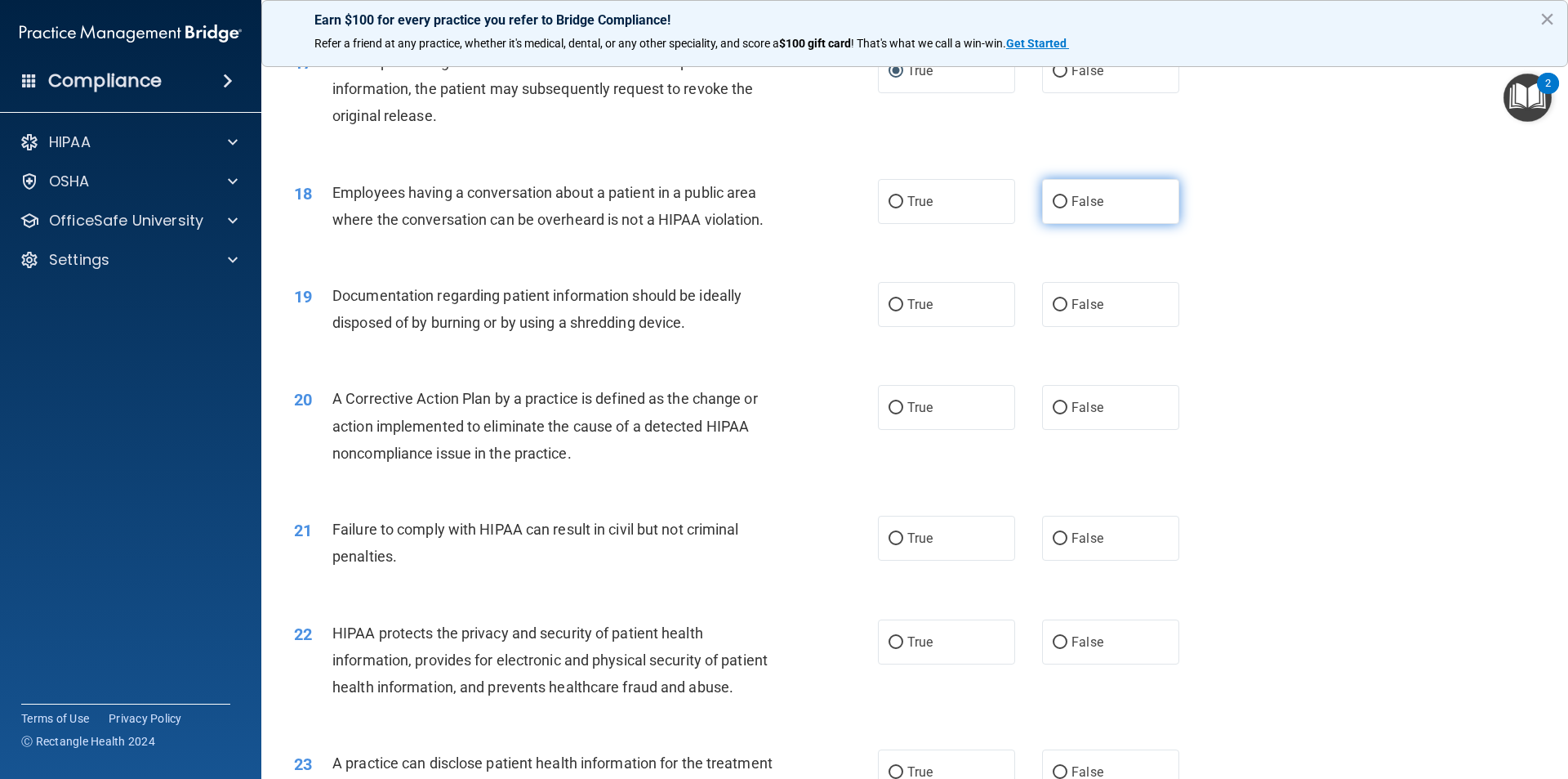
click at [1053, 208] on input "False" at bounding box center [1061, 202] width 15 height 12
radio input "true"
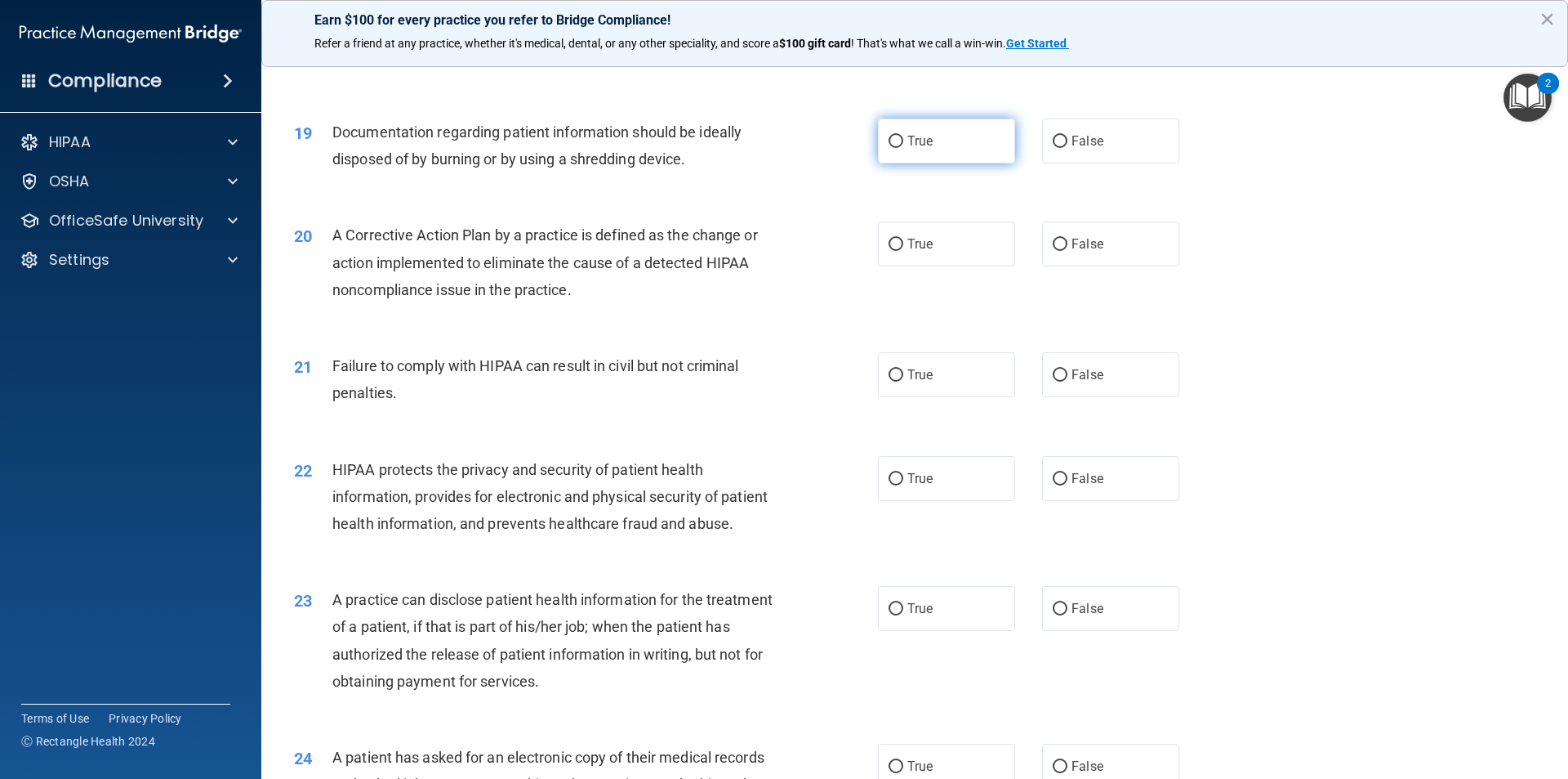
click at [882, 160] on label "True" at bounding box center [946, 141] width 137 height 45
click at [889, 148] on input "True" at bounding box center [896, 142] width 15 height 12
radio input "true"
click at [1053, 251] on input "False" at bounding box center [1061, 245] width 15 height 12
radio input "true"
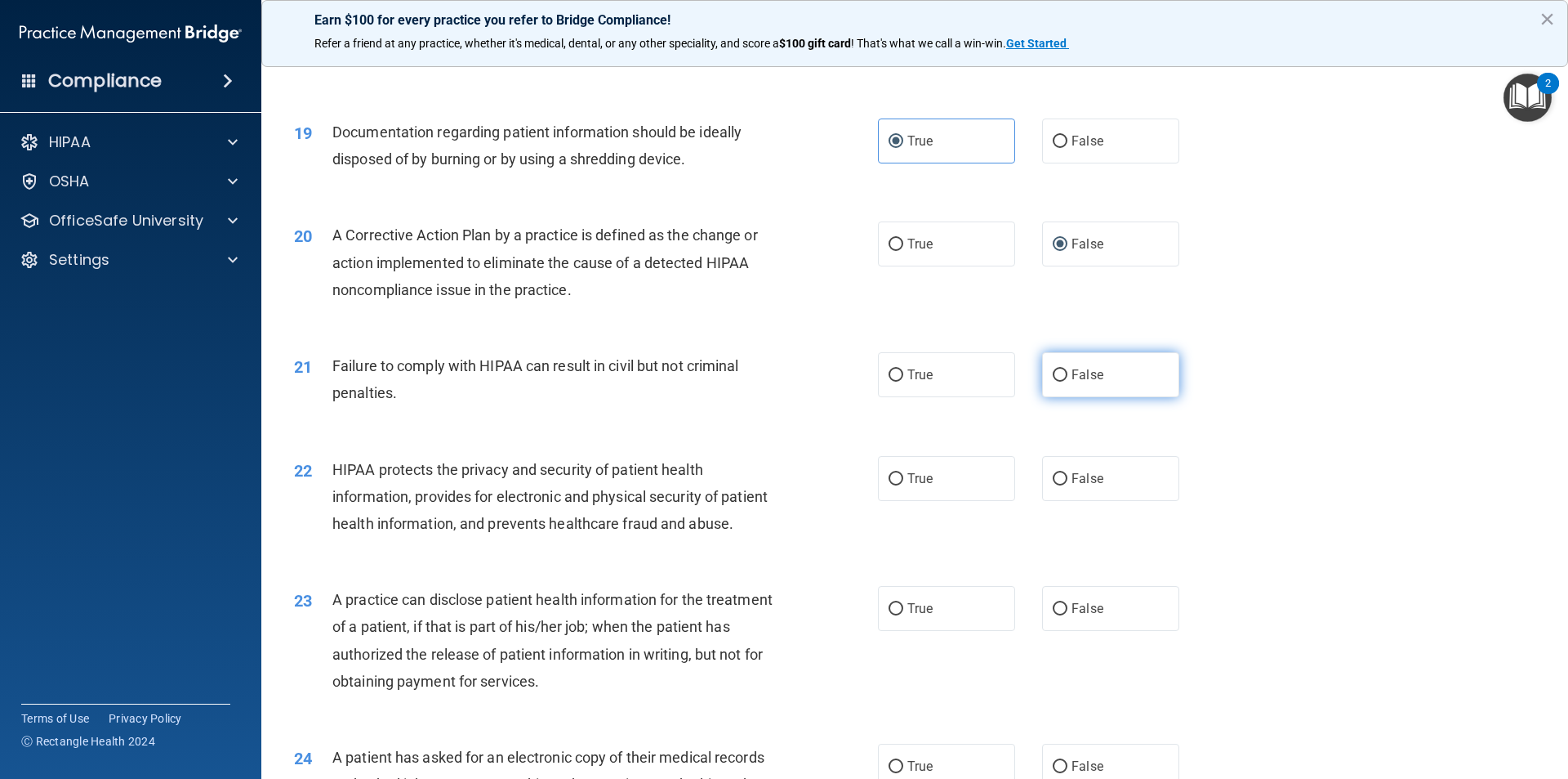
click at [1059, 382] on input "False" at bounding box center [1061, 375] width 15 height 12
radio input "true"
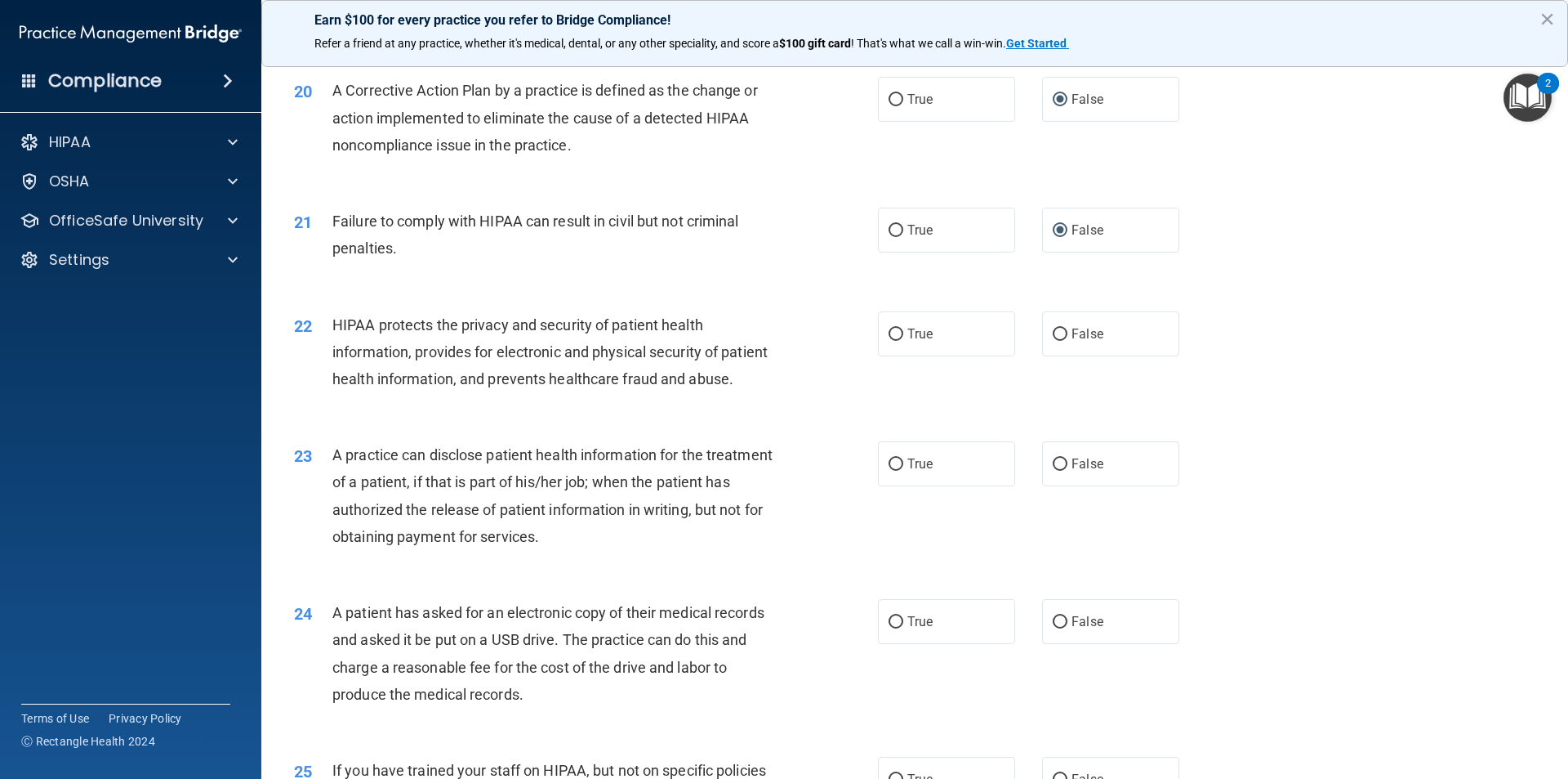
scroll to position [2369, 0]
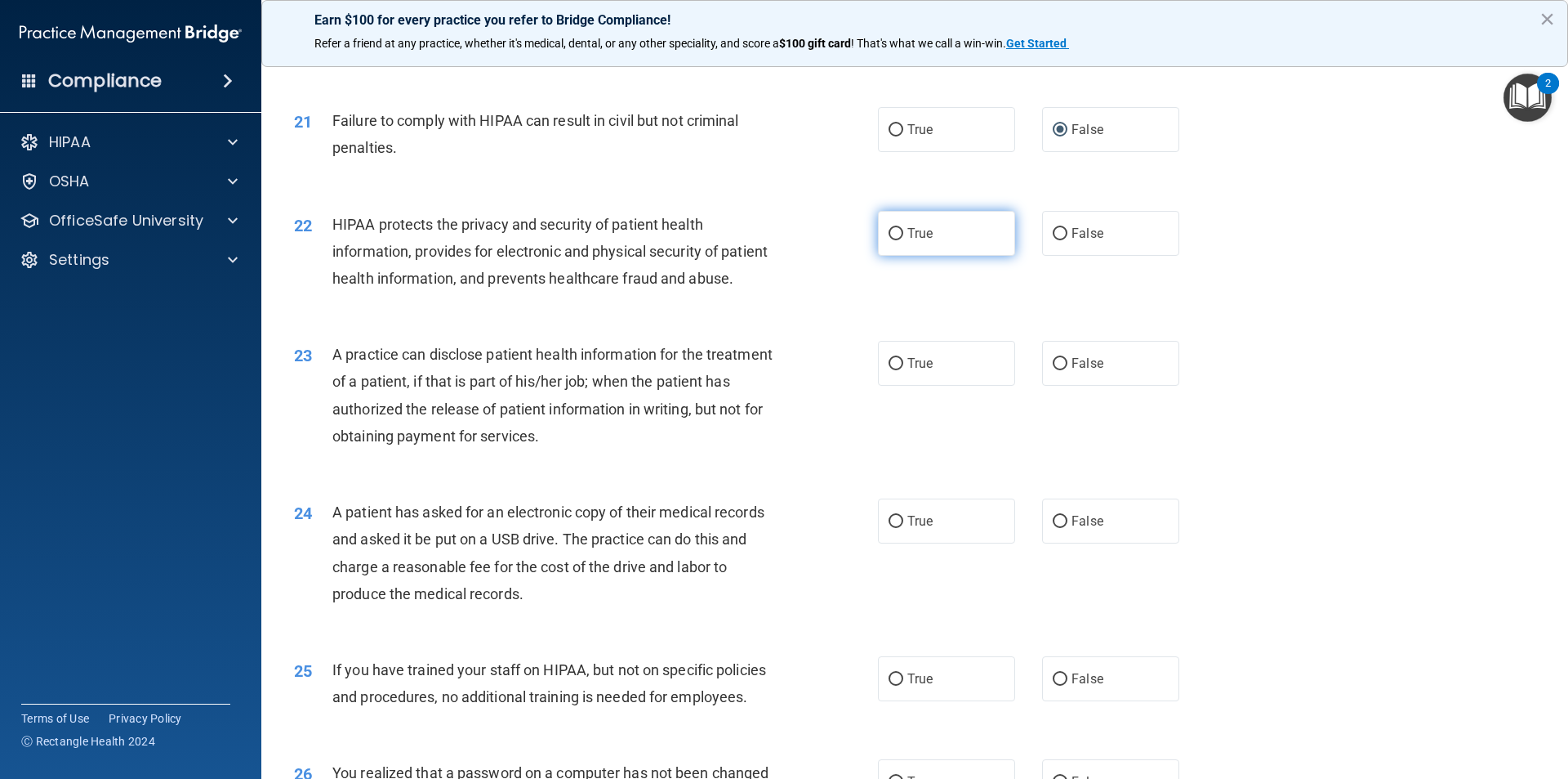
click at [889, 241] on input "True" at bounding box center [896, 234] width 15 height 12
radio input "true"
click at [891, 370] on input "True" at bounding box center [896, 363] width 15 height 12
radio input "true"
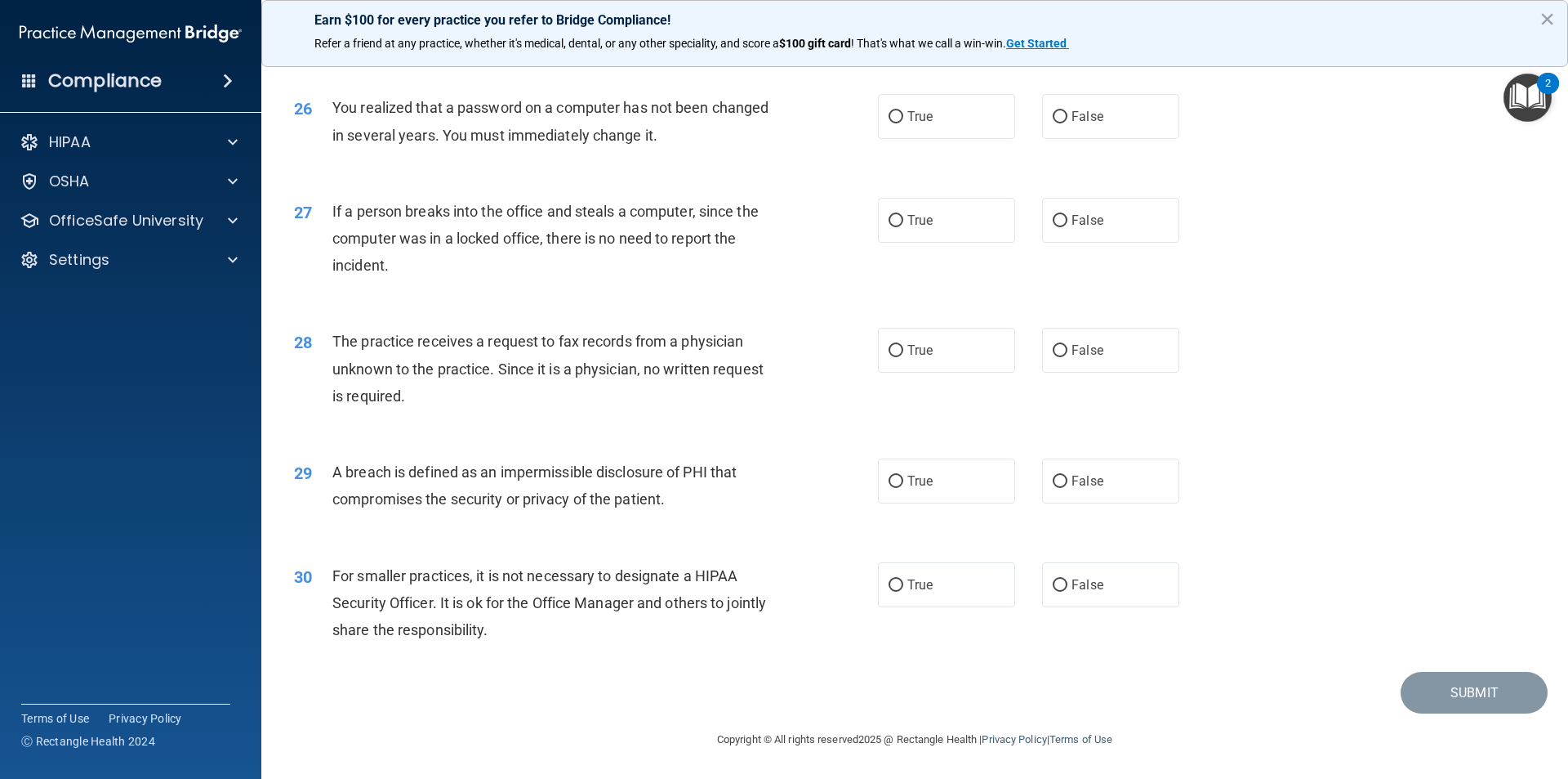
scroll to position [2598, 0]
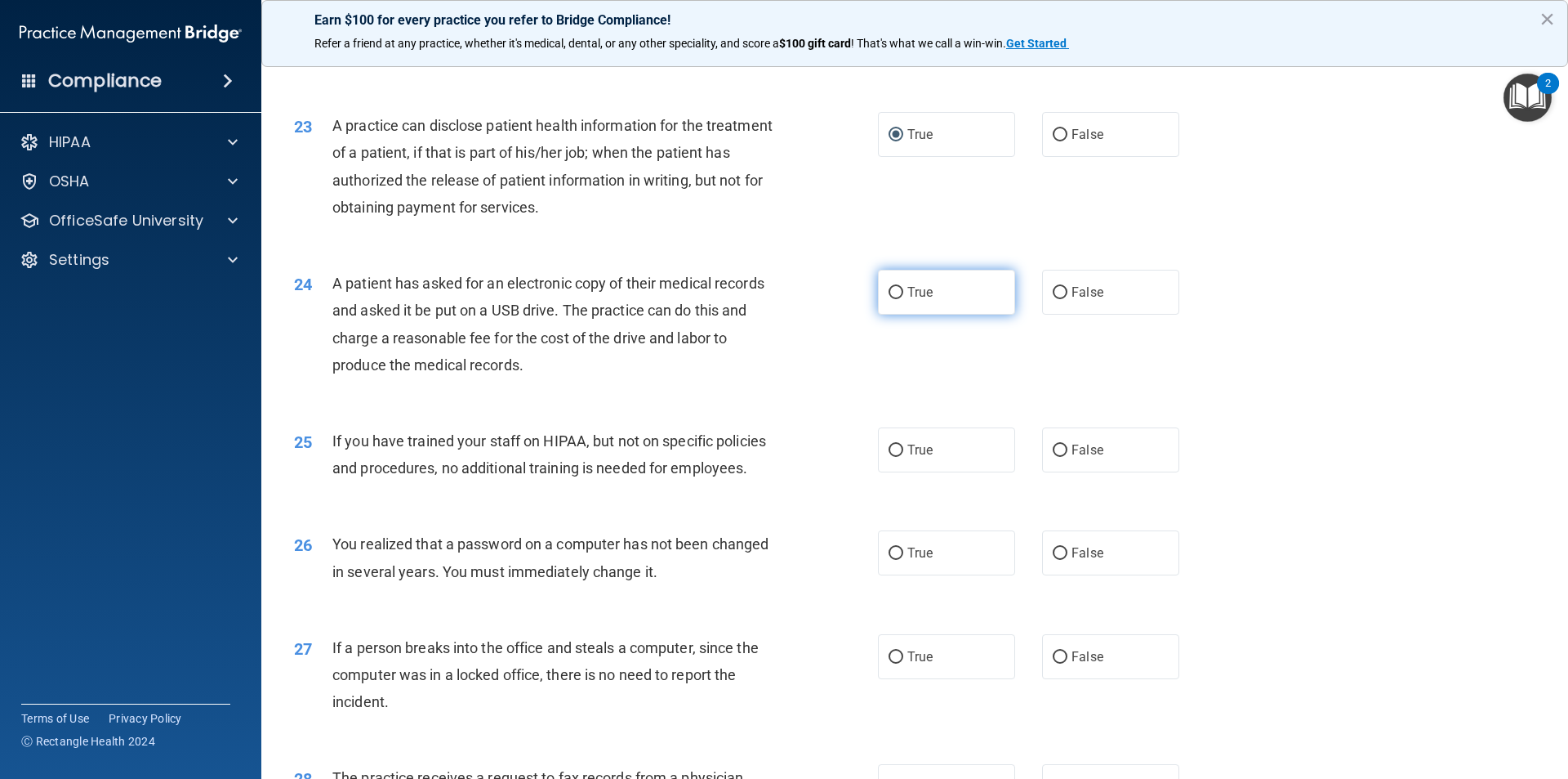
click at [889, 299] on input "True" at bounding box center [896, 293] width 15 height 12
radio input "true"
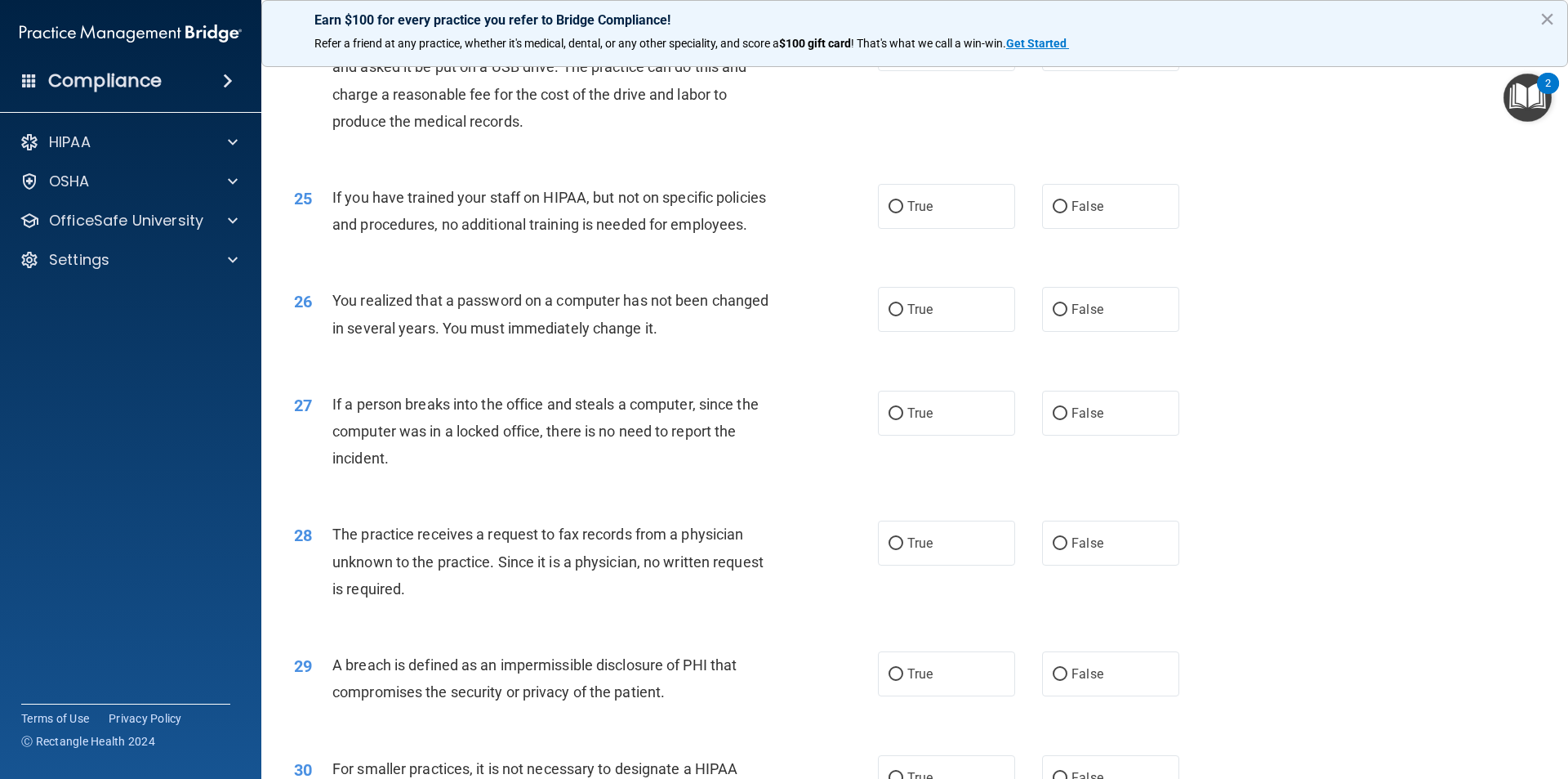
scroll to position [2844, 0]
click at [1053, 212] on input "False" at bounding box center [1061, 205] width 15 height 12
radio input "true"
click at [1056, 314] on input "False" at bounding box center [1061, 308] width 15 height 12
radio input "true"
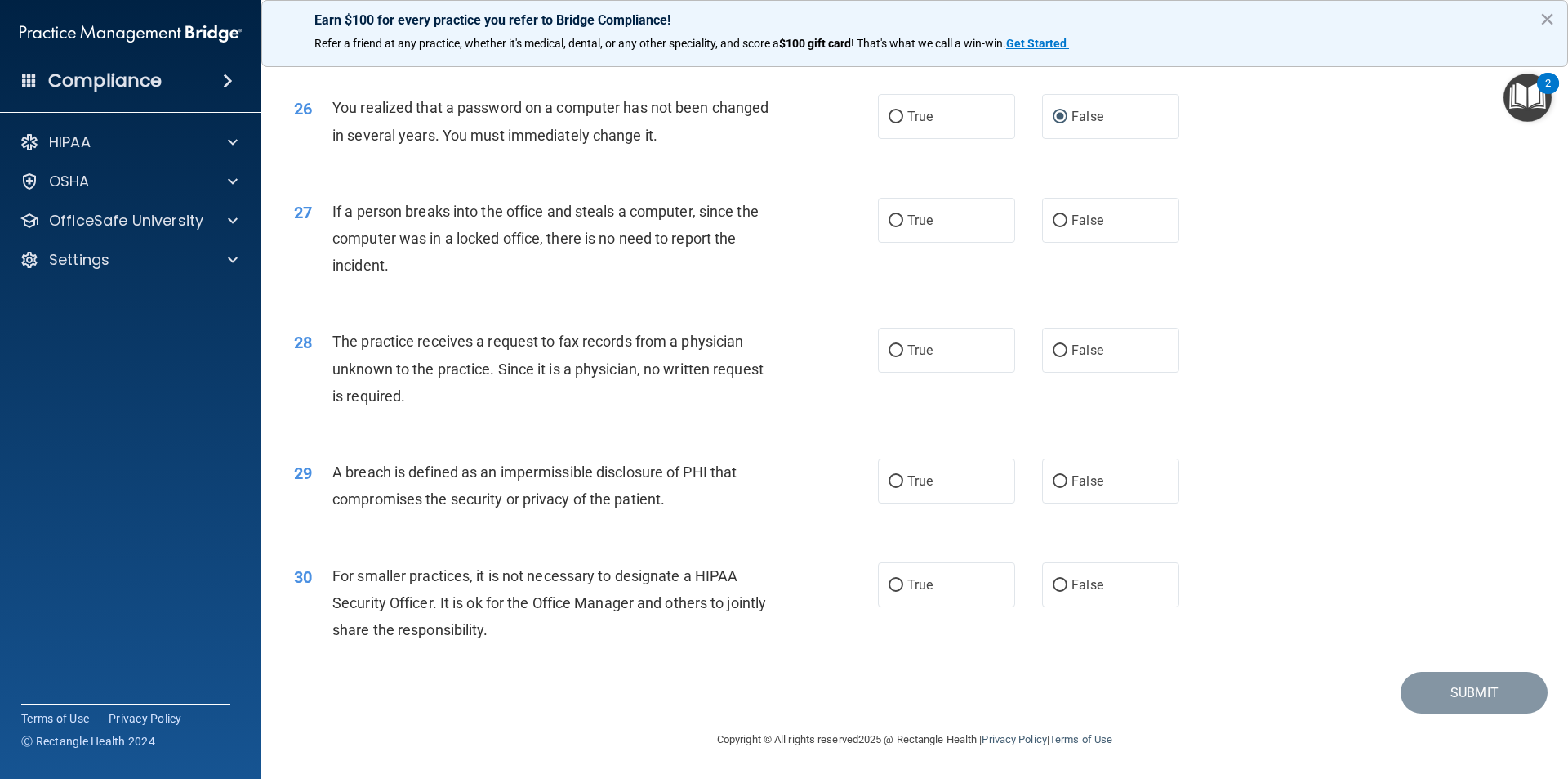
scroll to position [3089, 0]
click at [1058, 216] on input "False" at bounding box center [1061, 221] width 15 height 12
radio input "true"
click at [1053, 351] on input "False" at bounding box center [1061, 351] width 15 height 12
radio input "true"
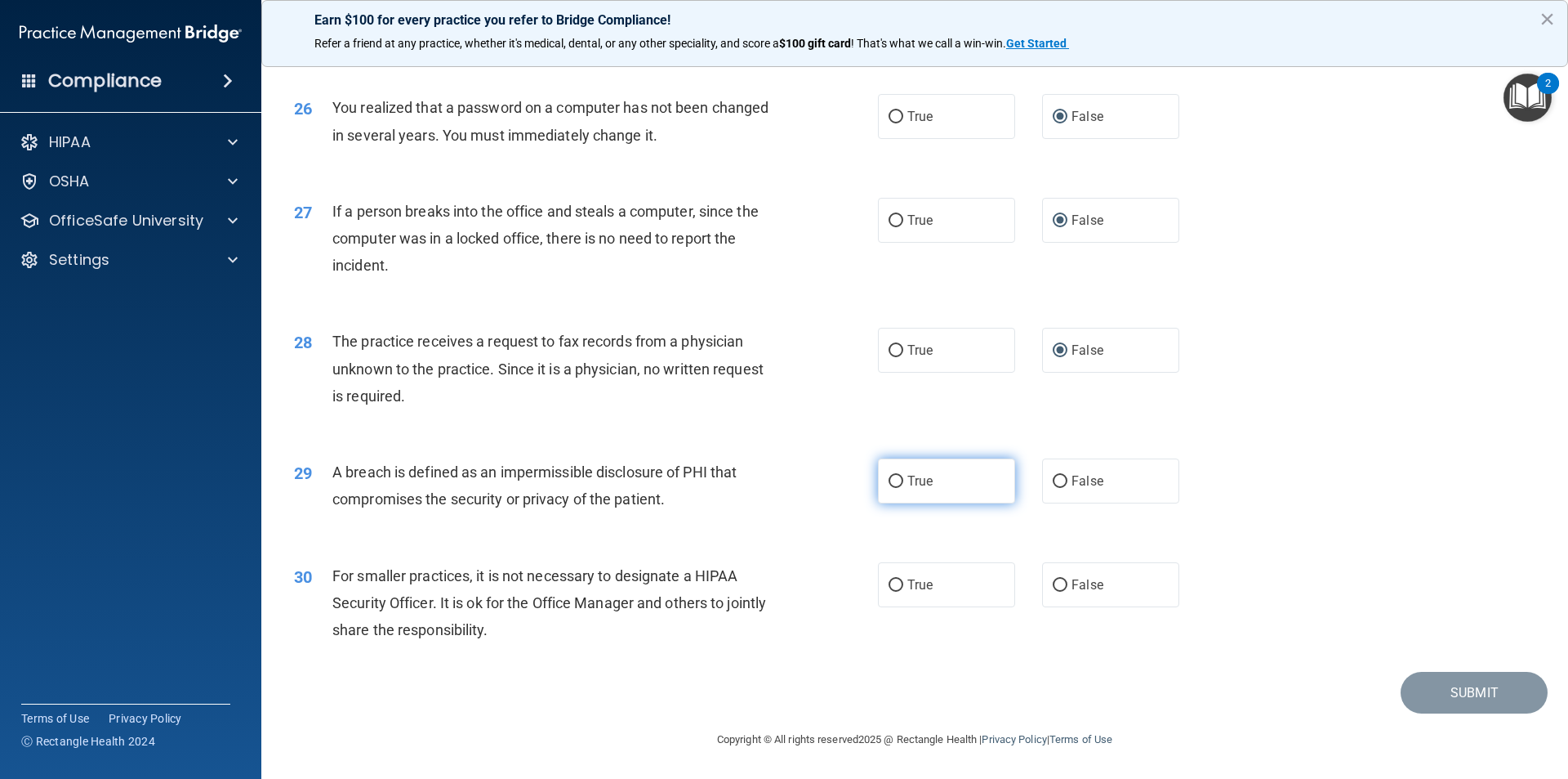
click at [889, 479] on input "True" at bounding box center [896, 481] width 15 height 12
radio input "true"
click at [1053, 582] on input "False" at bounding box center [1061, 585] width 15 height 12
radio input "true"
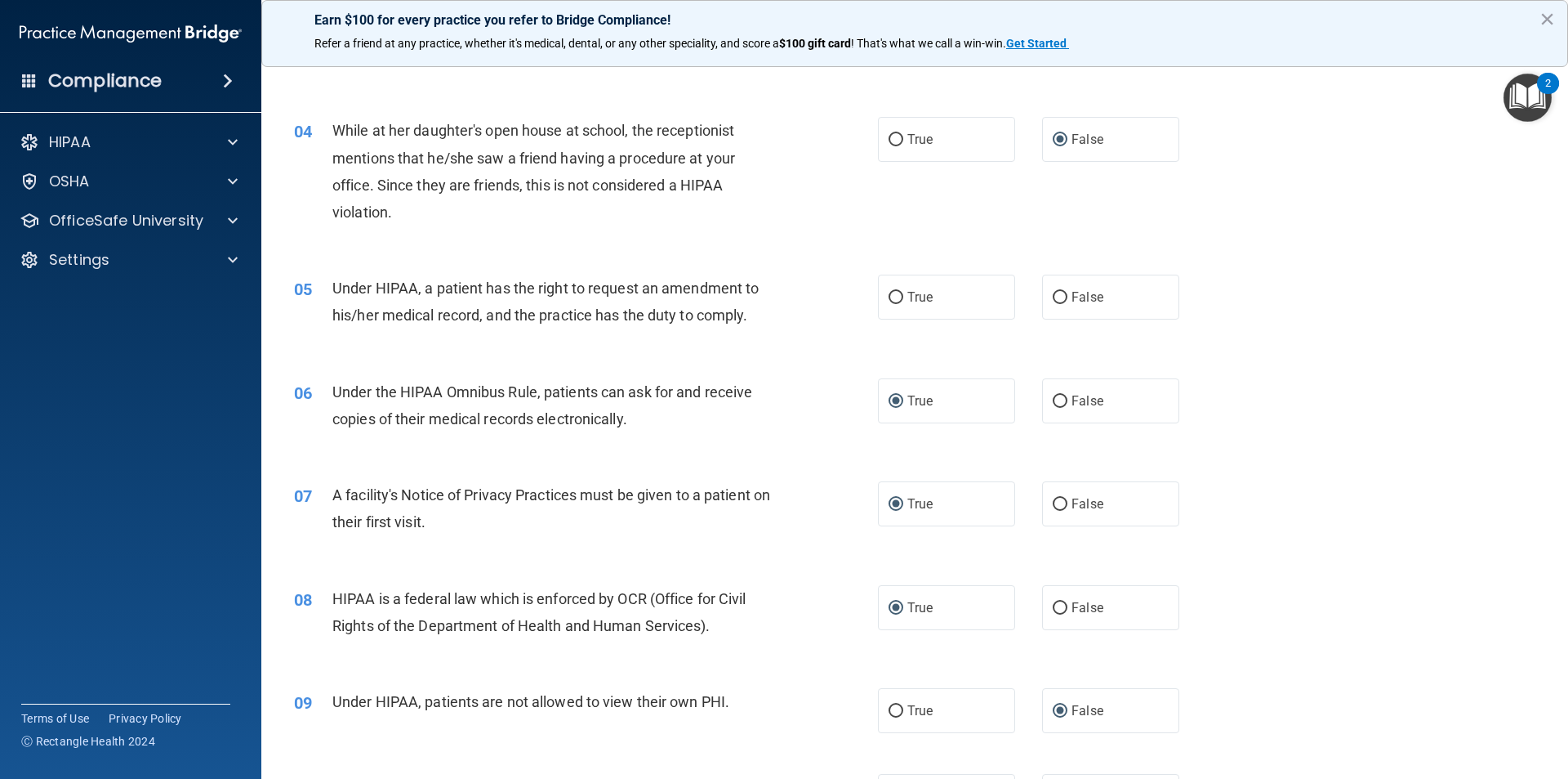
scroll to position [408, 0]
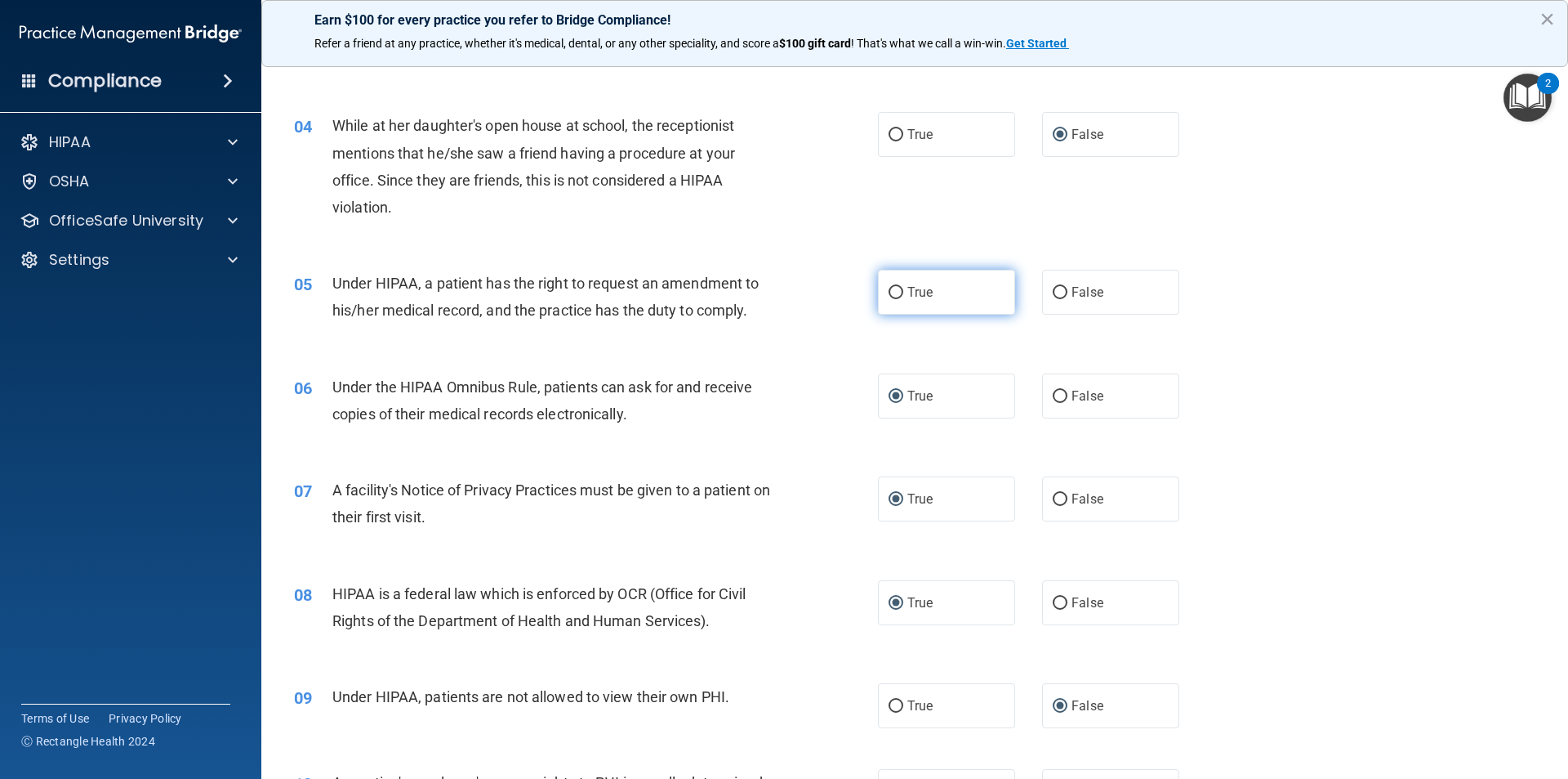
click at [889, 288] on input "True" at bounding box center [896, 293] width 15 height 12
radio input "true"
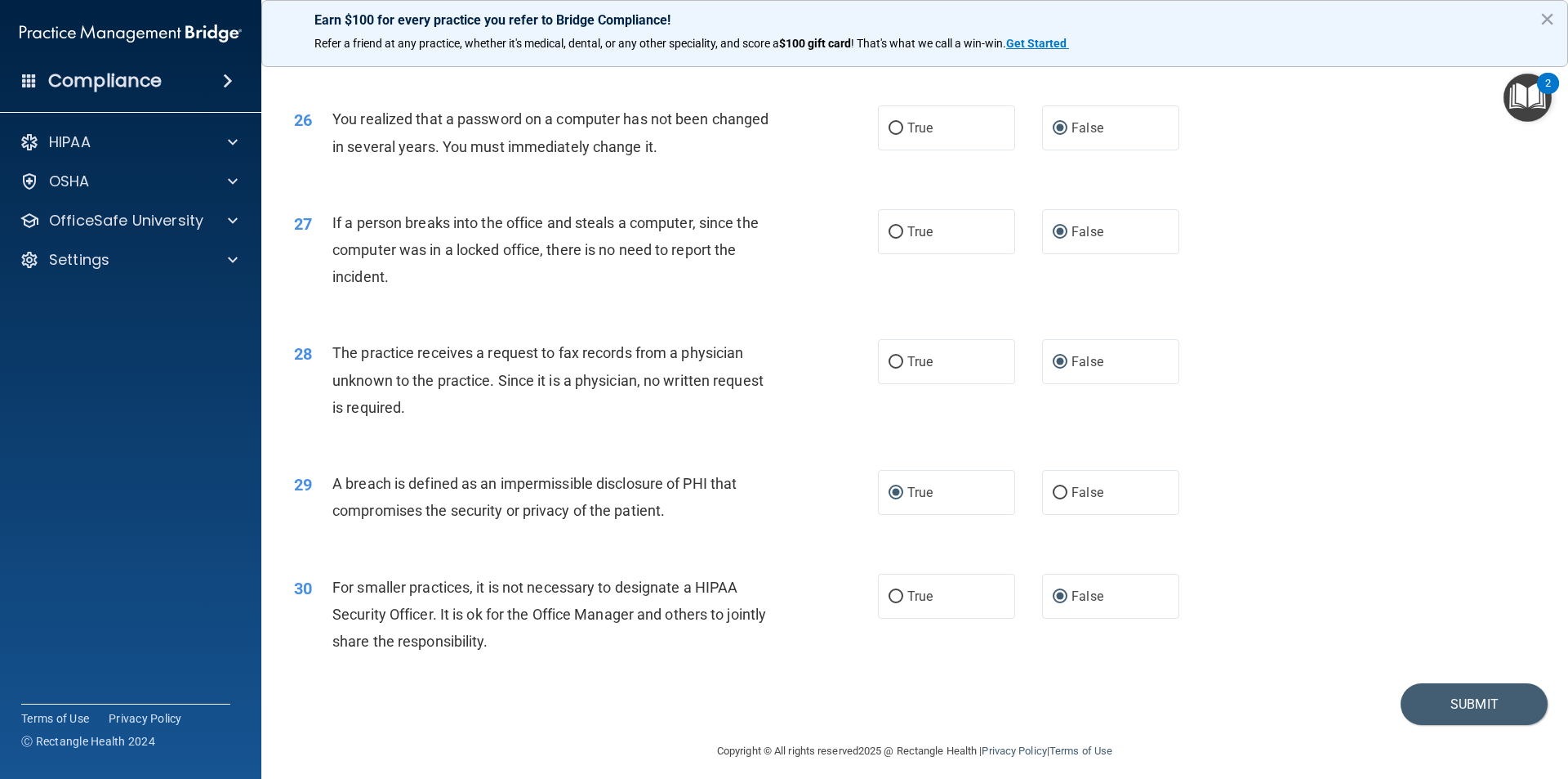
scroll to position [3089, 0]
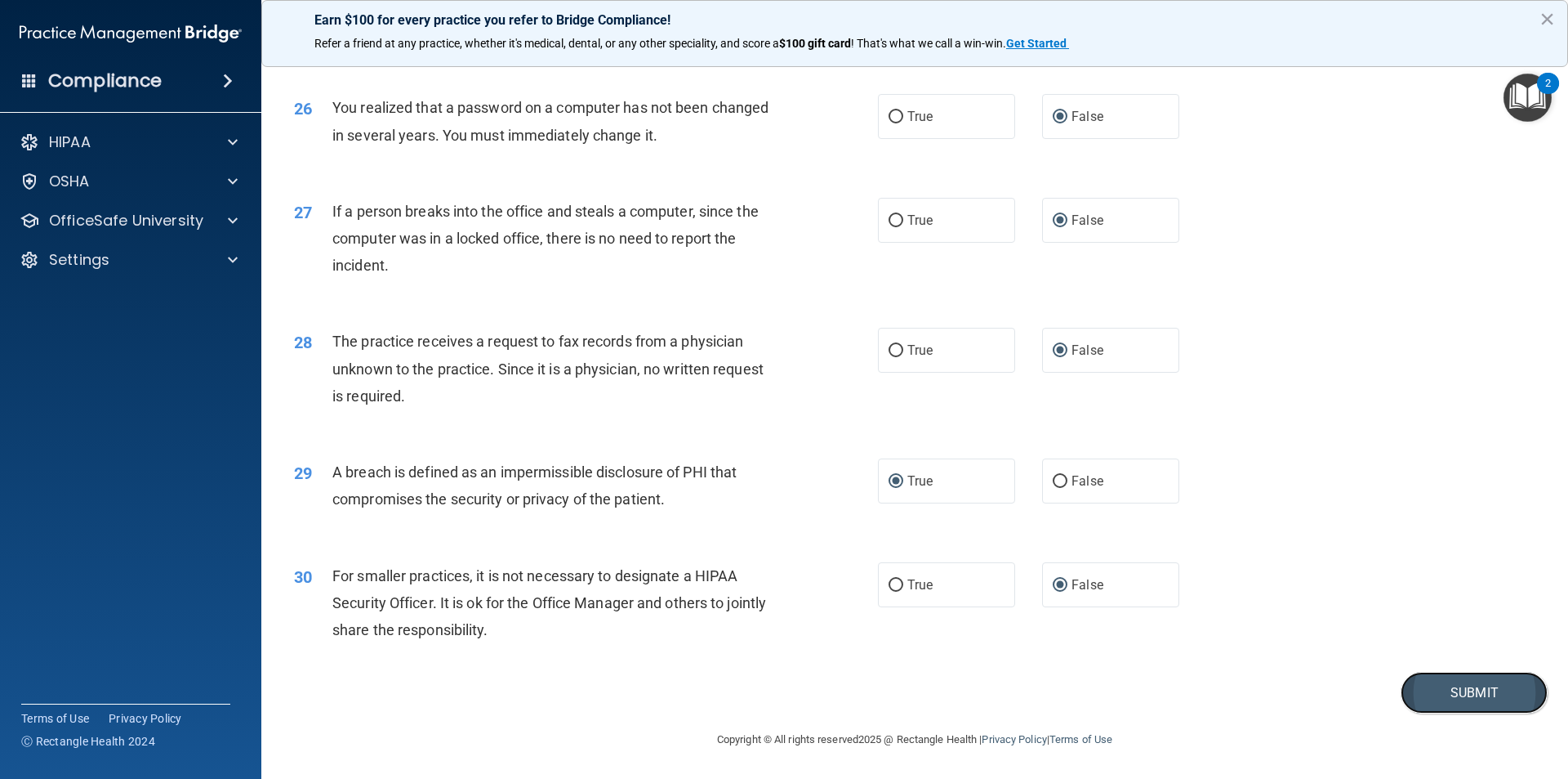
click at [1488, 700] on button "Submit" at bounding box center [1473, 693] width 147 height 41
click at [1534, 90] on img "Open Resource Center, 2 new notifications" at bounding box center [1527, 98] width 48 height 48
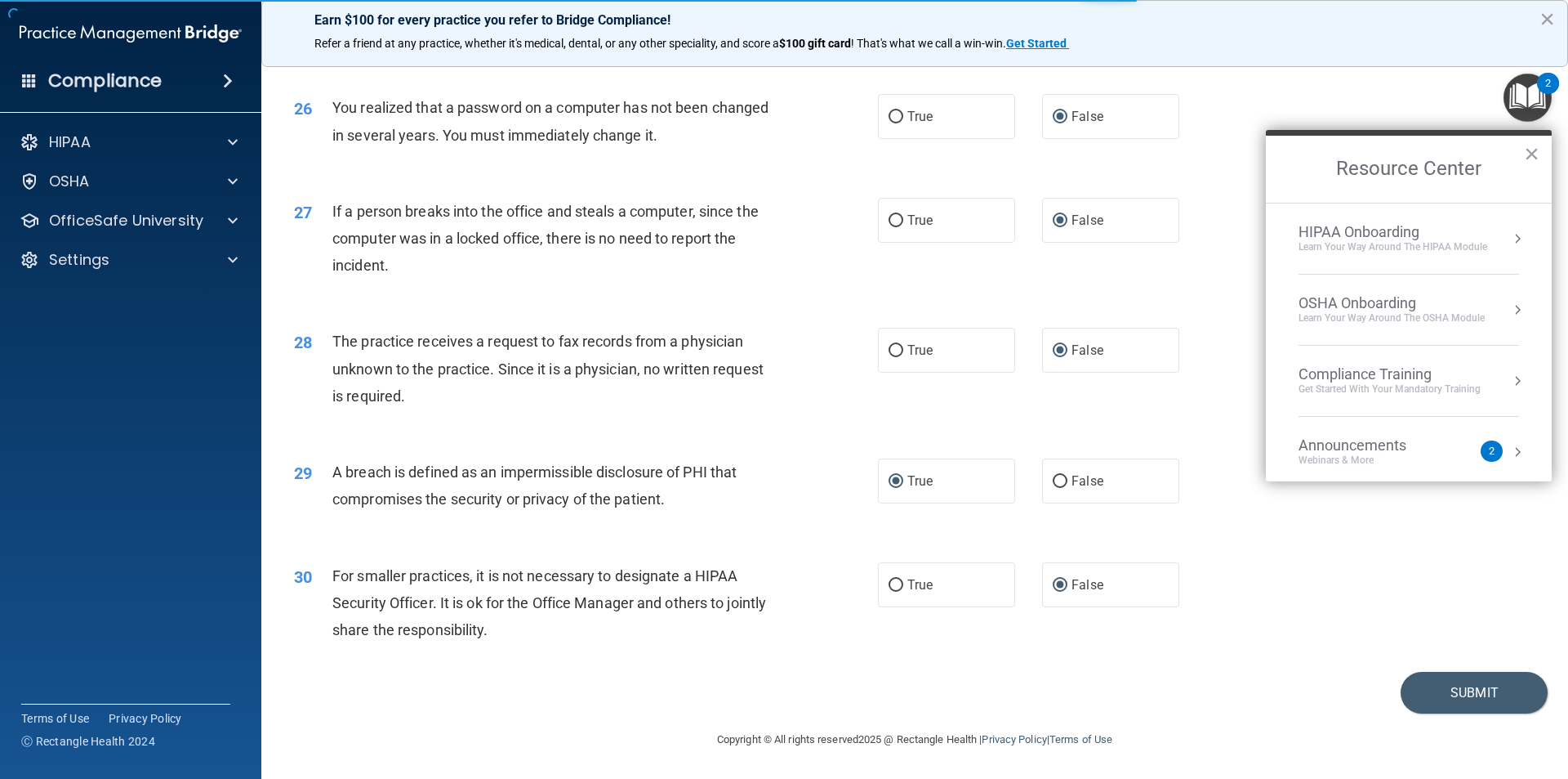
click at [1529, 95] on img "Open Resource Center, 2 new notifications" at bounding box center [1527, 98] width 48 height 48
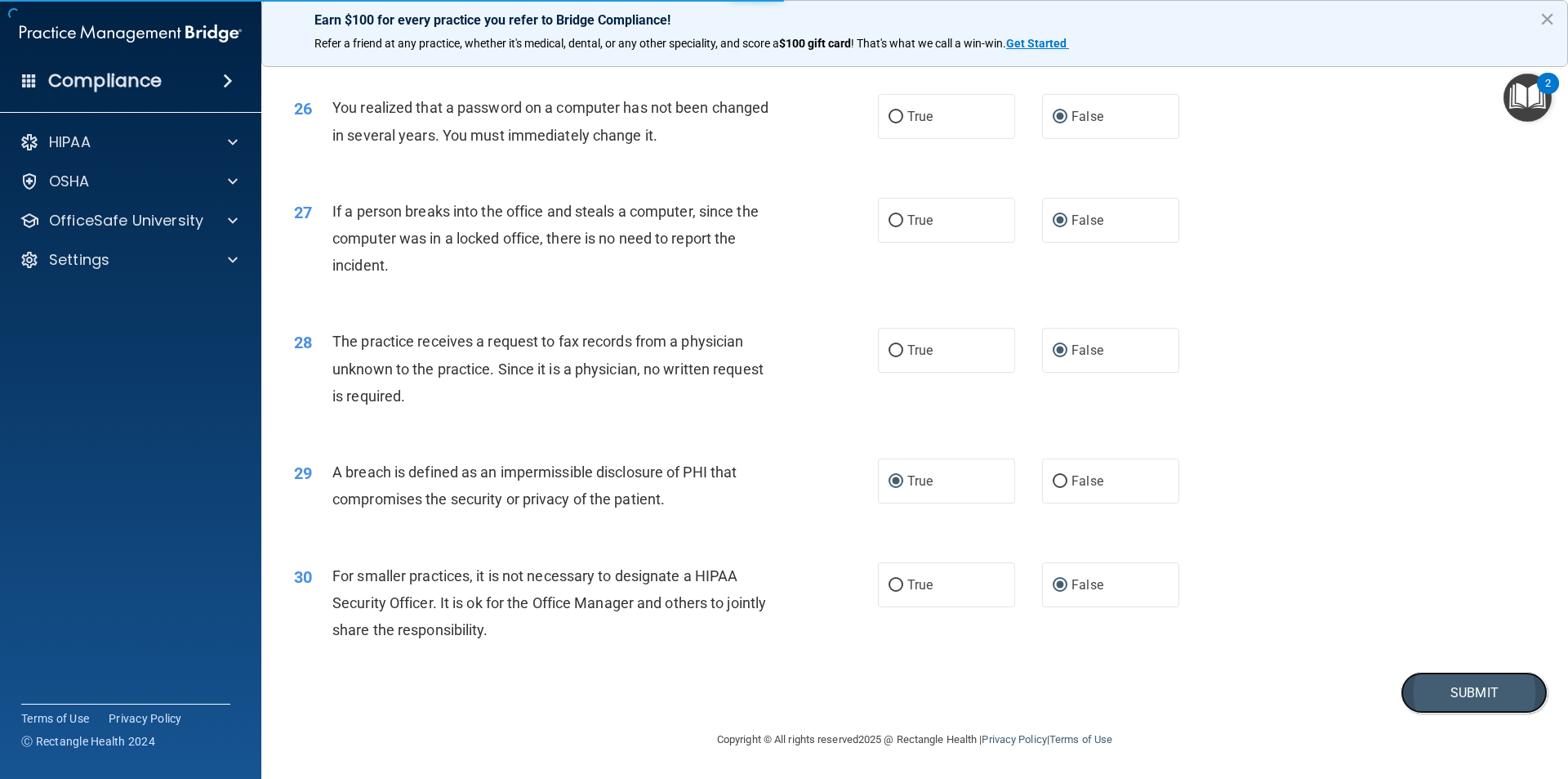
click at [1435, 689] on button "Submit" at bounding box center [1473, 693] width 147 height 41
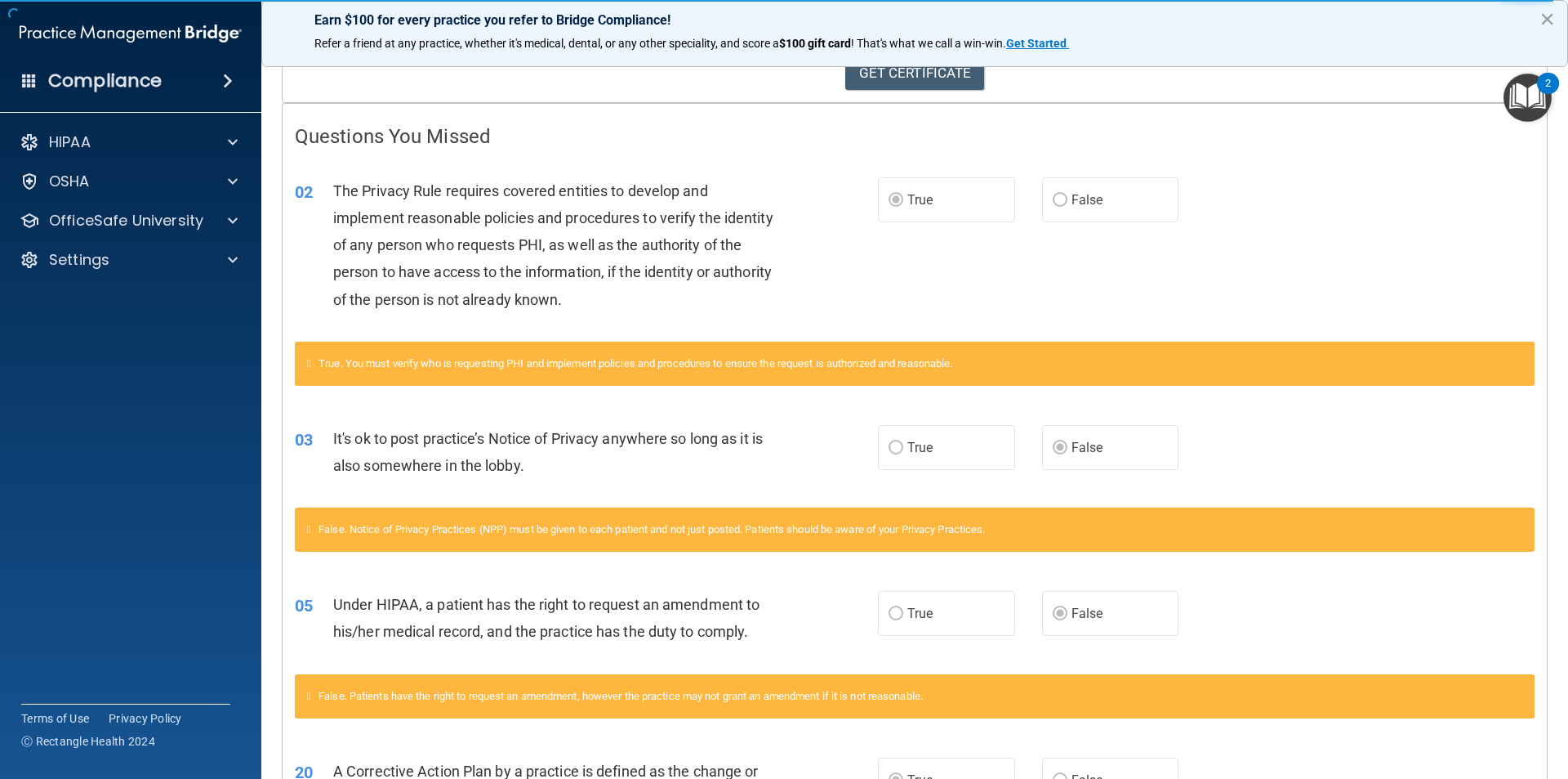
scroll to position [327, 0]
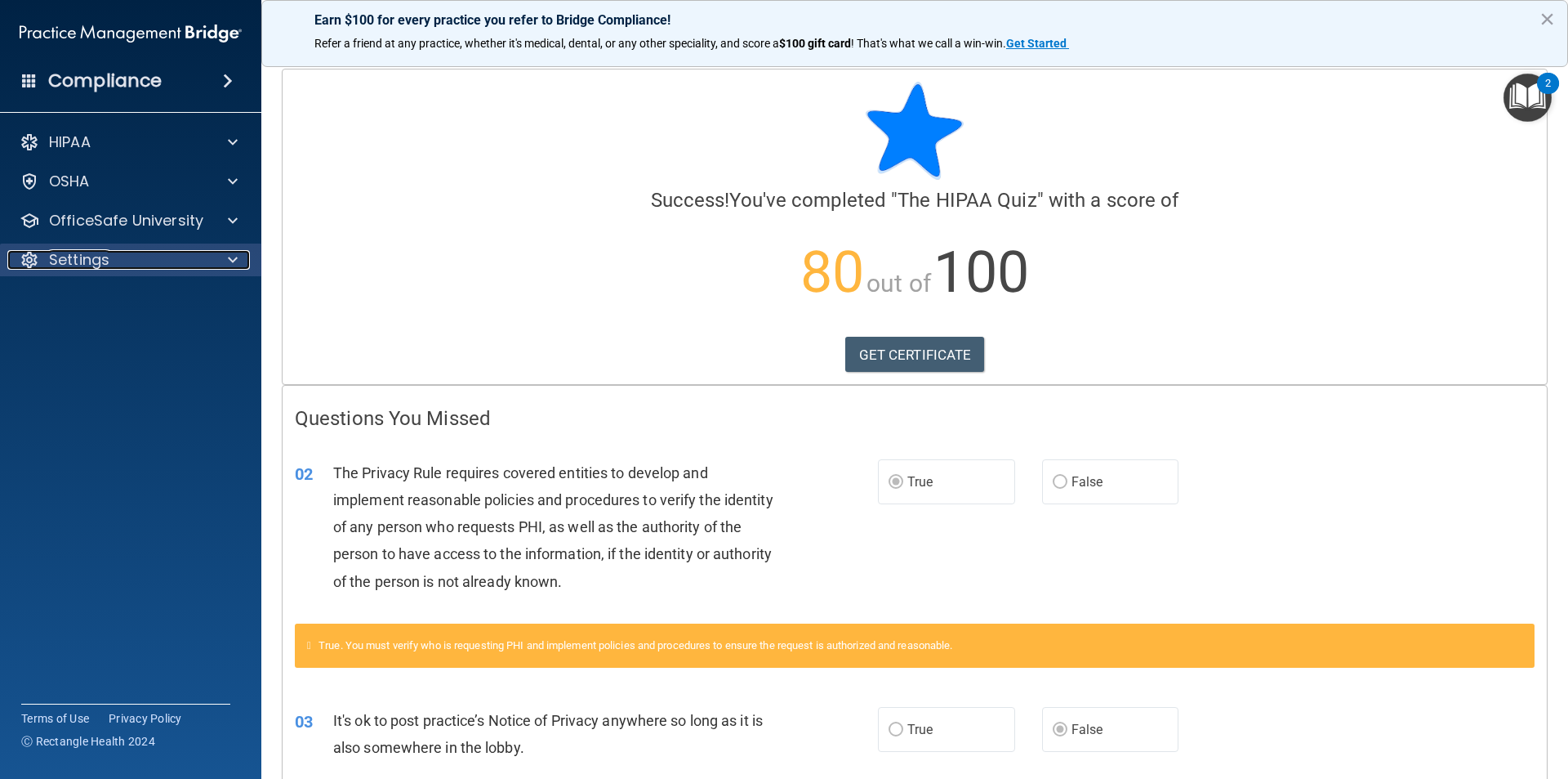
click at [240, 269] on div at bounding box center [230, 260] width 41 height 20
click at [146, 346] on p "Sign Out" at bounding box center [122, 338] width 223 height 17
